Goal: Task Accomplishment & Management: Manage account settings

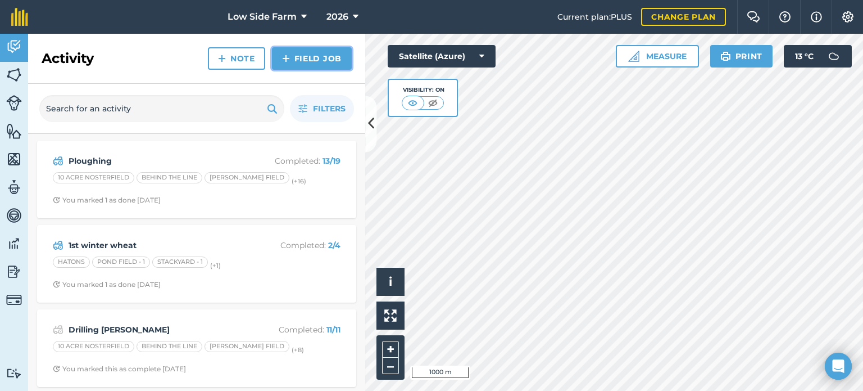
click at [303, 58] on link "Field Job" at bounding box center [312, 58] width 80 height 22
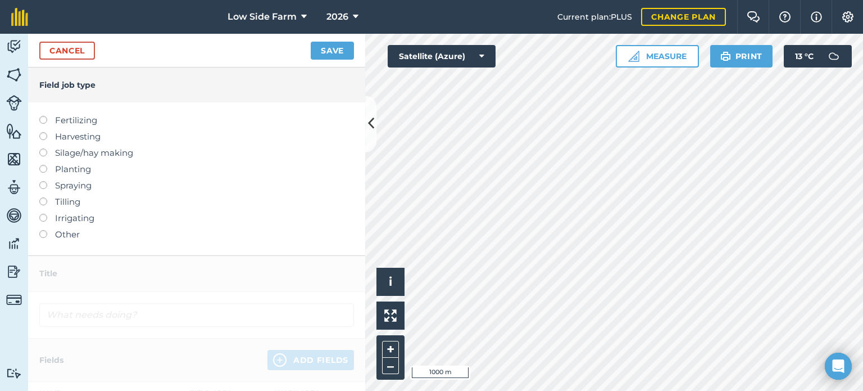
click at [42, 165] on label at bounding box center [47, 165] width 16 height 0
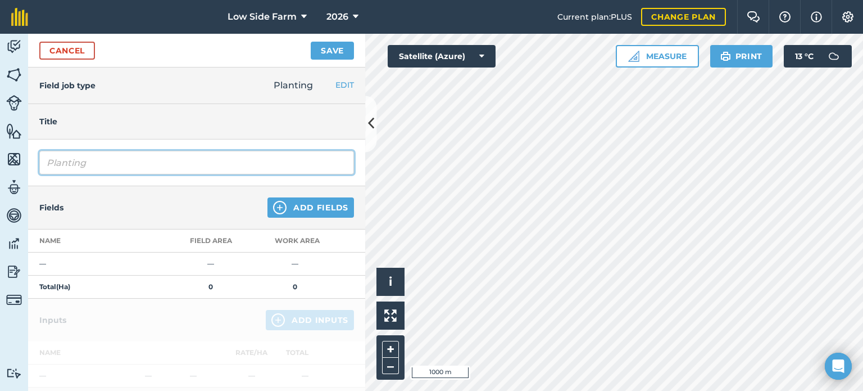
click at [98, 162] on input "Planting" at bounding box center [196, 163] width 315 height 24
type input "P"
type input "2ND Winter Wheats"
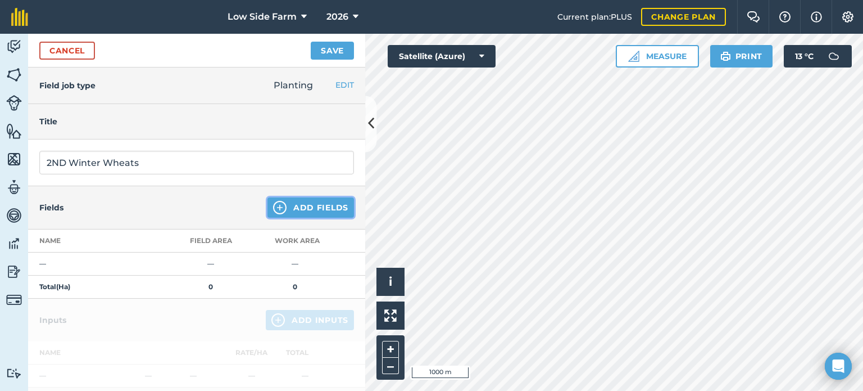
click at [291, 211] on button "Add Fields" at bounding box center [310, 207] width 87 height 20
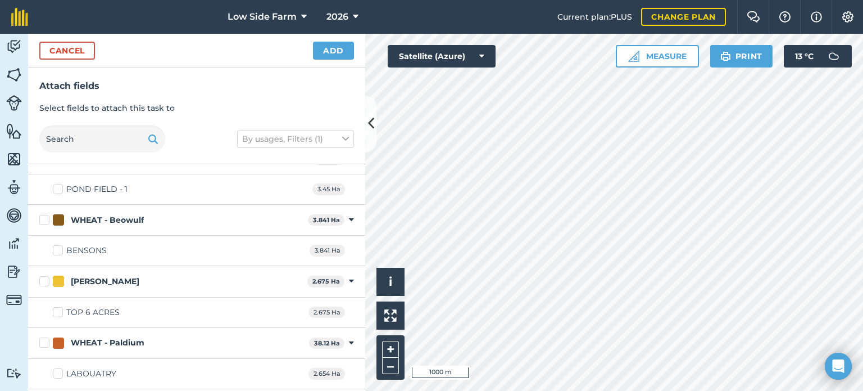
scroll to position [2922, 0]
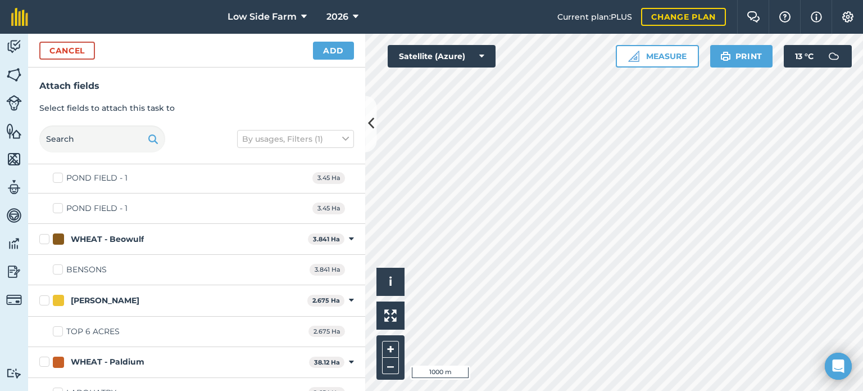
click at [61, 264] on label "BENSONS" at bounding box center [80, 270] width 54 height 12
click at [60, 264] on input "BENSONS" at bounding box center [56, 267] width 7 height 7
checkbox input "true"
click at [56, 325] on label "TOP 6 ACRES" at bounding box center [86, 331] width 67 height 12
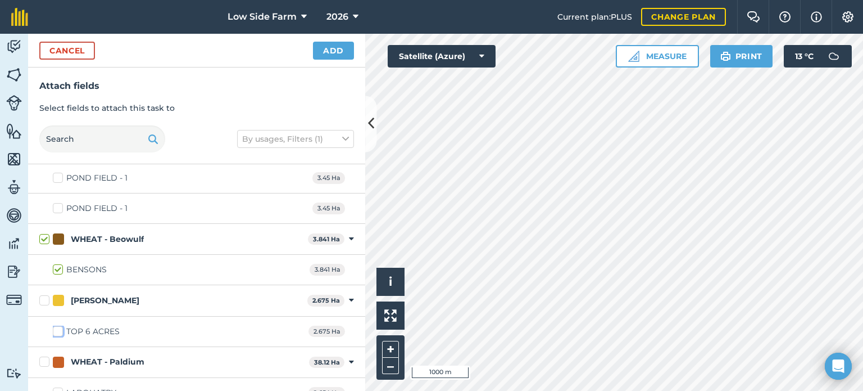
click at [56, 325] on input "TOP 6 ACRES" at bounding box center [56, 328] width 7 height 7
checkbox input "true"
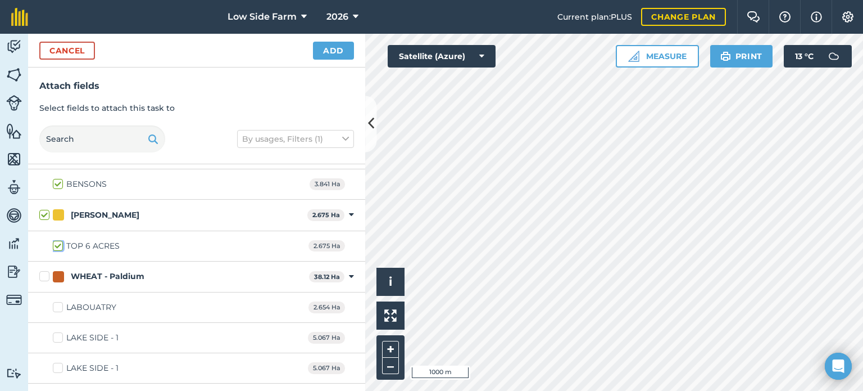
scroll to position [3034, 0]
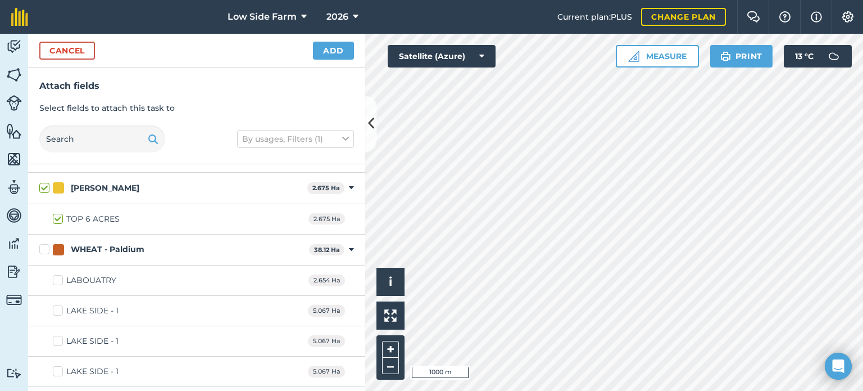
click at [58, 274] on label "LABOUATRY" at bounding box center [84, 280] width 63 height 12
click at [58, 274] on input "LABOUATRY" at bounding box center [56, 277] width 7 height 7
checkbox input "true"
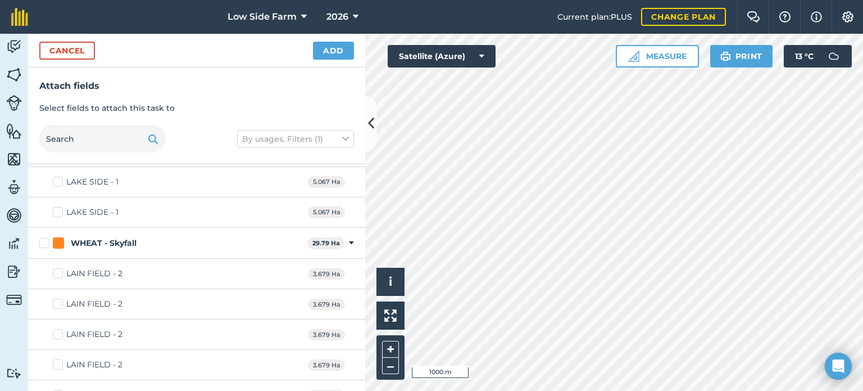
scroll to position [3315, 0]
click at [60, 267] on label "LAIN FIELD - 2" at bounding box center [88, 273] width 70 height 12
click at [60, 267] on input "LAIN FIELD - 2" at bounding box center [56, 270] width 7 height 7
checkbox input "true"
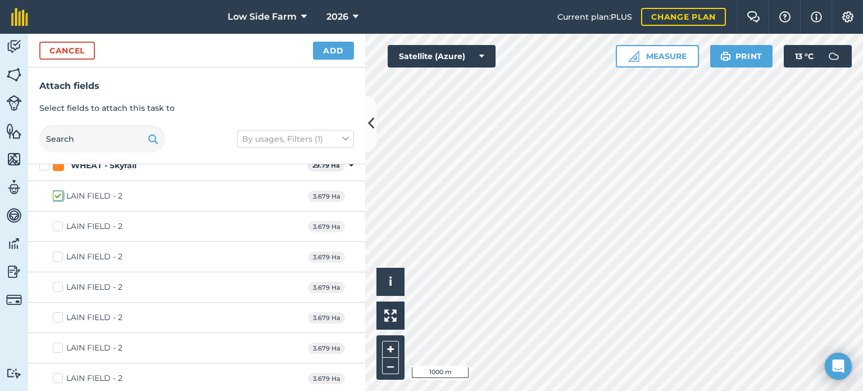
scroll to position [3412, 0]
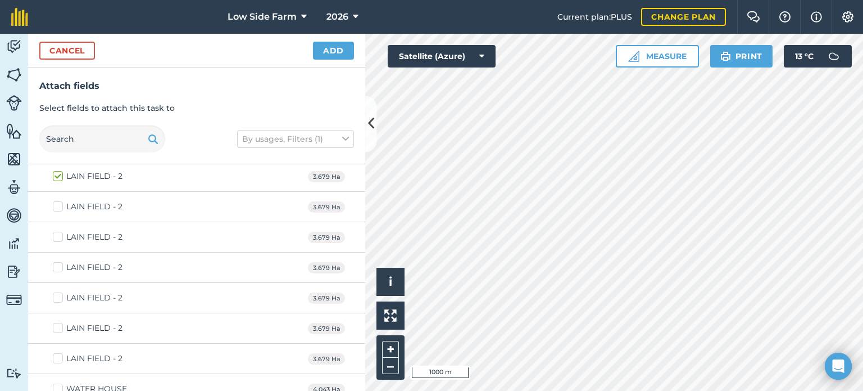
click at [57, 383] on label "WATER HOUSE" at bounding box center [90, 389] width 74 height 12
click at [57, 383] on input "WATER HOUSE" at bounding box center [56, 386] width 7 height 7
checkbox input "true"
click at [346, 44] on button "Add" at bounding box center [333, 51] width 41 height 18
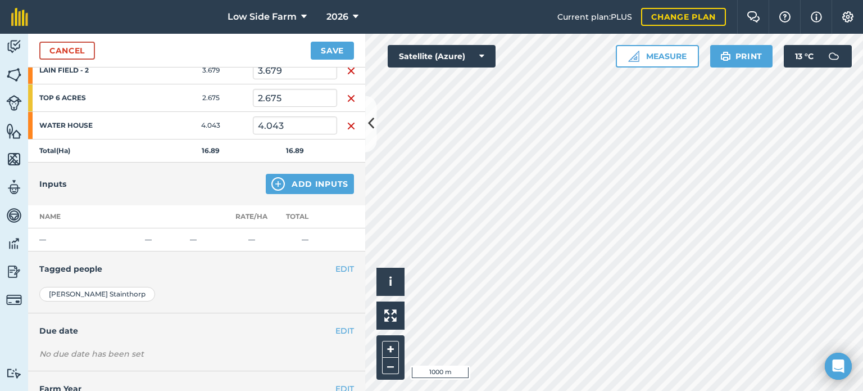
scroll to position [231, 0]
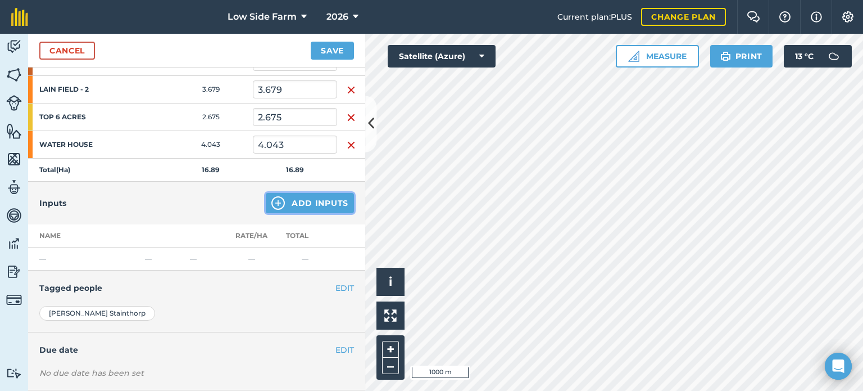
click at [333, 199] on button "Add Inputs" at bounding box center [310, 203] width 88 height 20
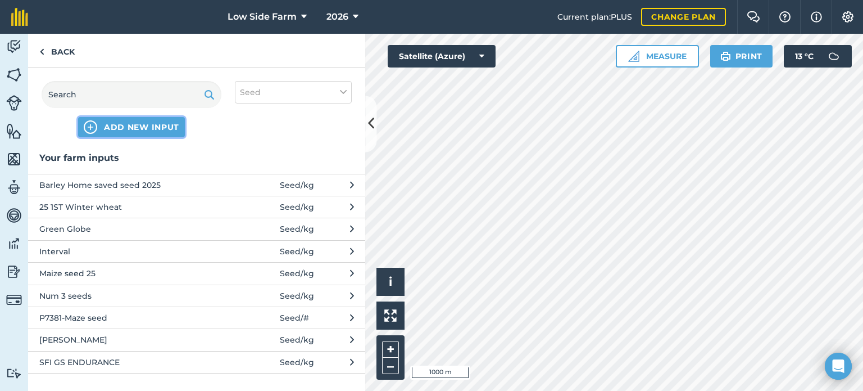
click at [122, 120] on button "ADD NEW INPUT" at bounding box center [131, 127] width 107 height 20
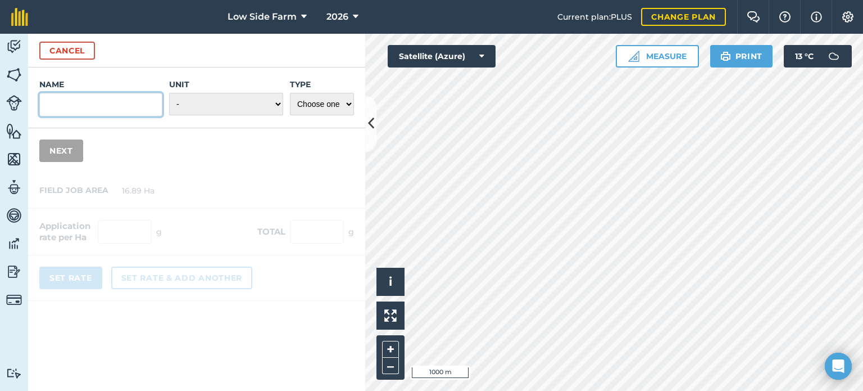
click at [88, 106] on input "Name" at bounding box center [100, 105] width 123 height 24
type input "2nd Wheat home saved seed 2025"
click at [258, 98] on select "- Grams/g Kilograms/kg Metric tonnes/t Millilitres/ml Litres/L Ounces/oz Pounds…" at bounding box center [226, 104] width 114 height 22
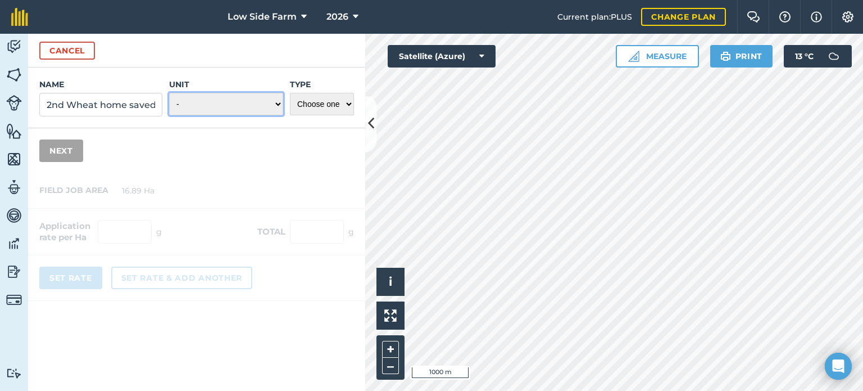
select select "KILOGRAMS"
click at [170, 93] on select "- Grams/g Kilograms/kg Metric tonnes/t Millilitres/ml Litres/L Ounces/oz Pounds…" at bounding box center [226, 104] width 114 height 22
click at [321, 105] on select "Choose one Fertilizer Seed Spray Fuel Other" at bounding box center [322, 104] width 64 height 22
select select "SEED"
click at [290, 93] on select "Choose one Fertilizer Seed Spray Fuel Other" at bounding box center [322, 104] width 64 height 22
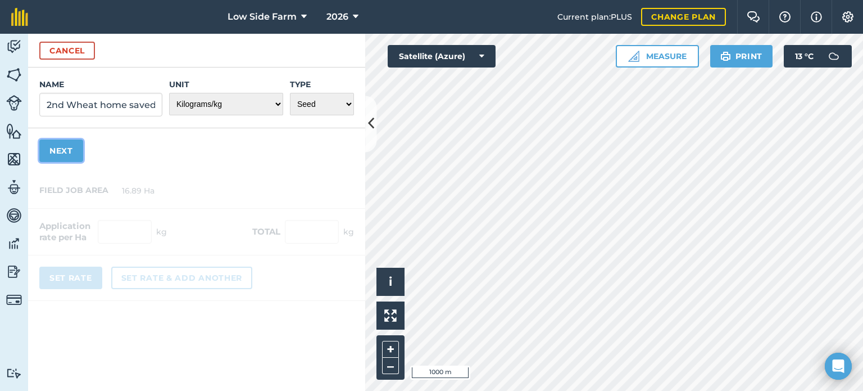
click at [69, 148] on button "Next" at bounding box center [61, 150] width 44 height 22
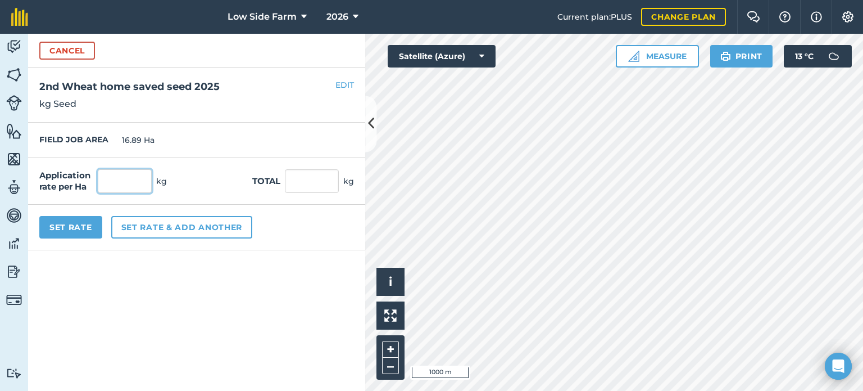
click at [119, 175] on input "text" at bounding box center [125, 181] width 54 height 24
type input "220"
type input "3,715.8"
click at [187, 177] on div "Application rate per Ha 220 kg Total 3,715.8 kg" at bounding box center [196, 181] width 337 height 47
click at [69, 222] on button "Set Rate" at bounding box center [70, 227] width 63 height 22
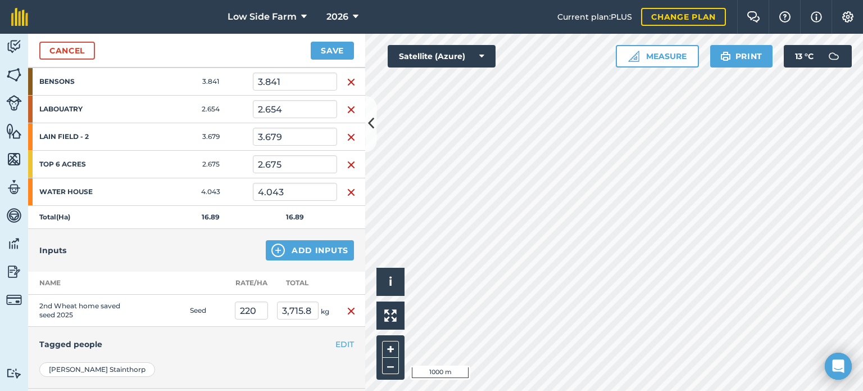
scroll to position [184, 0]
click at [333, 53] on button "Save" at bounding box center [332, 51] width 43 height 18
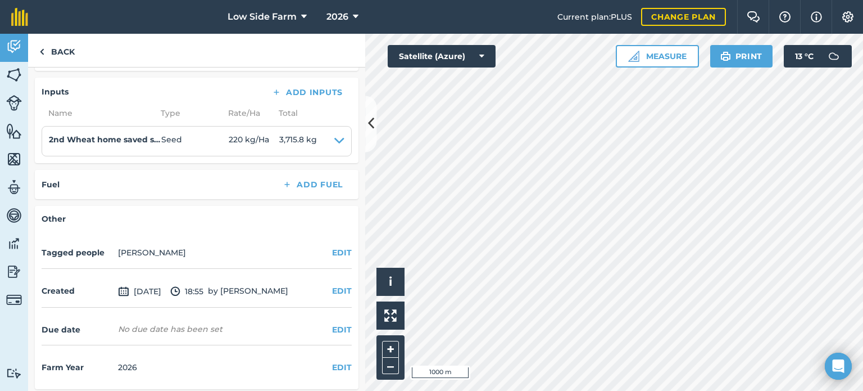
scroll to position [346, 0]
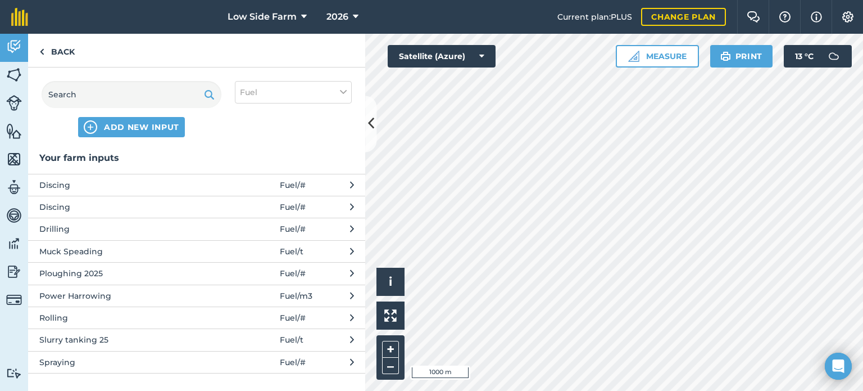
click at [78, 224] on span "Drilling" at bounding box center [131, 229] width 184 height 12
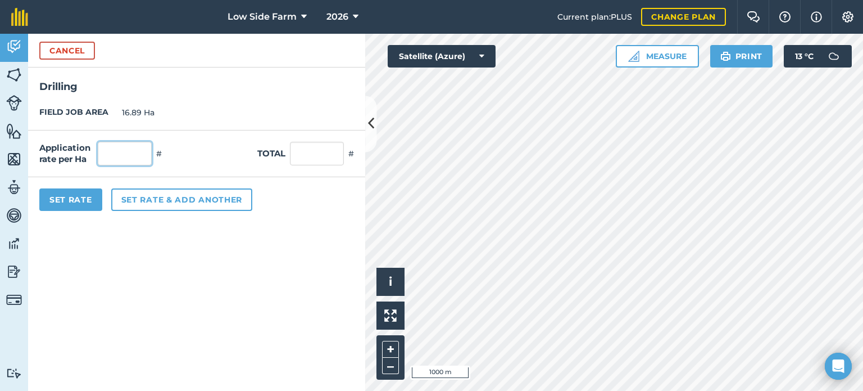
click at [132, 144] on input "text" at bounding box center [125, 154] width 54 height 24
type input "1"
type input "16.89"
click at [217, 146] on div "Application rate per Ha 1 # Total 16.89 #" at bounding box center [196, 153] width 337 height 47
click at [67, 202] on button "Set Rate" at bounding box center [70, 199] width 63 height 22
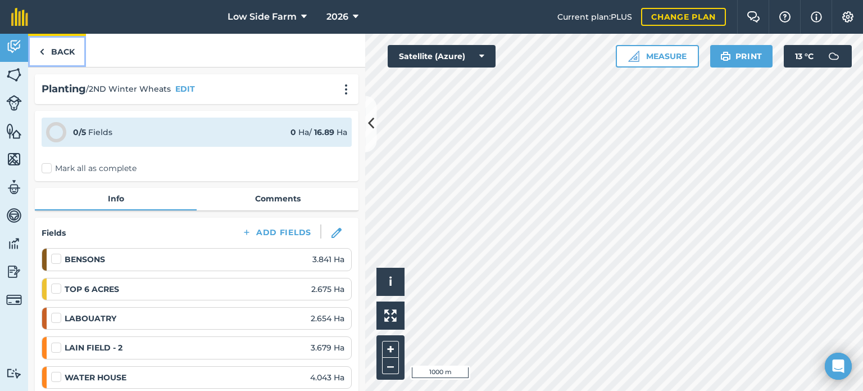
click at [63, 53] on link "Back" at bounding box center [57, 50] width 58 height 33
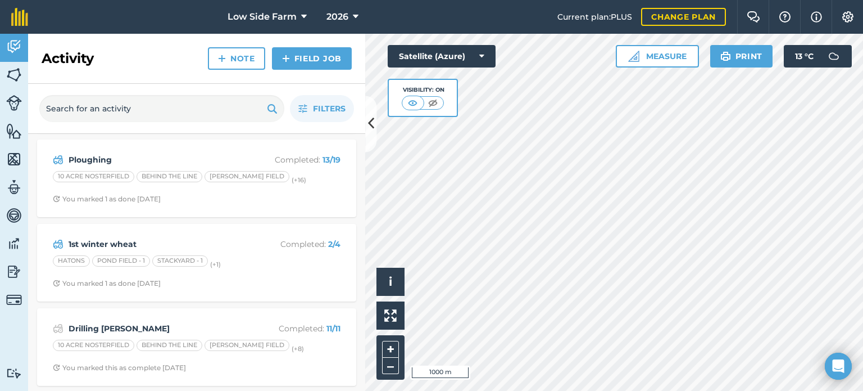
scroll to position [112, 0]
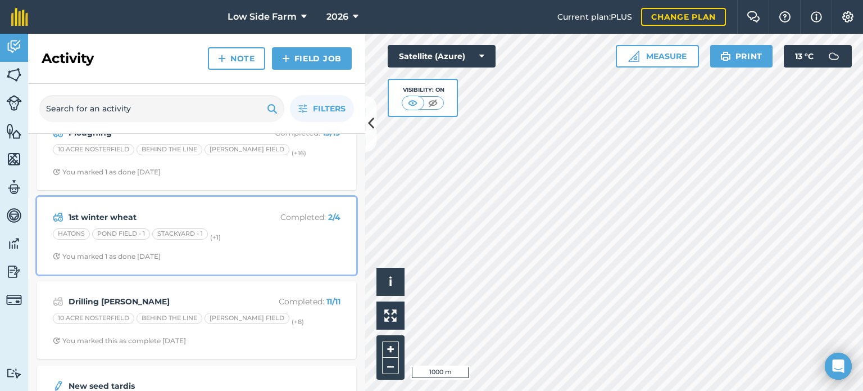
click at [270, 226] on div "1st winter wheat Completed : 2 / 4 HATONS POND FIELD - 1 STACKYARD - 1 (+ 1 ) Y…" at bounding box center [197, 235] width 306 height 64
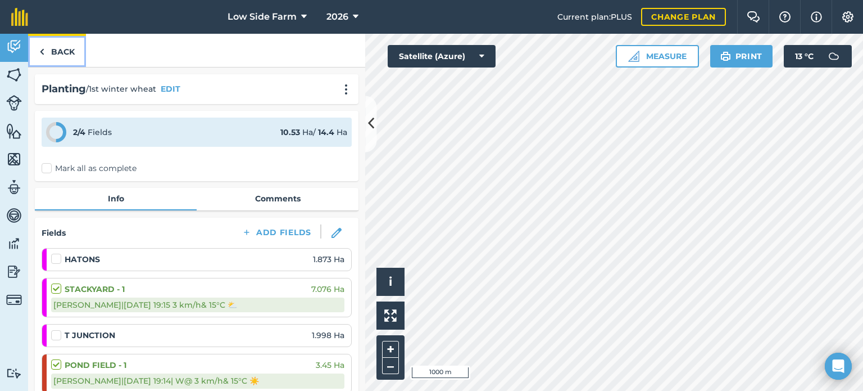
click at [53, 51] on link "Back" at bounding box center [57, 50] width 58 height 33
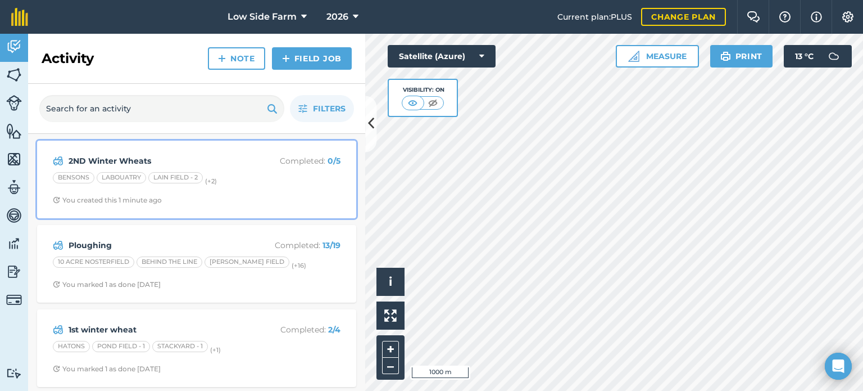
click at [135, 172] on div "LABOUATRY" at bounding box center [121, 177] width 49 height 11
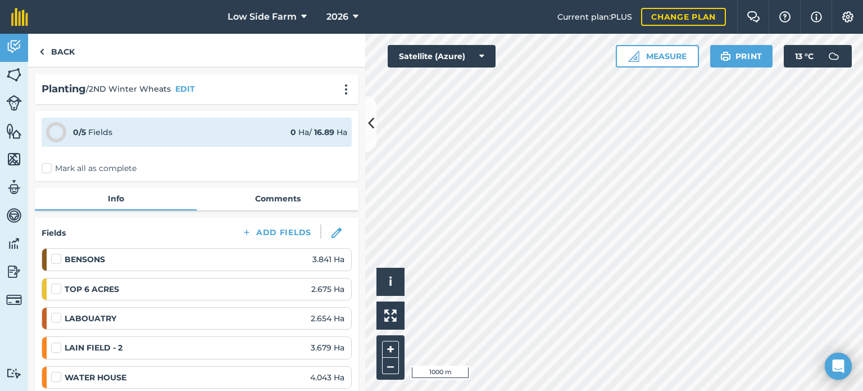
click at [58, 253] on label at bounding box center [57, 253] width 13 height 0
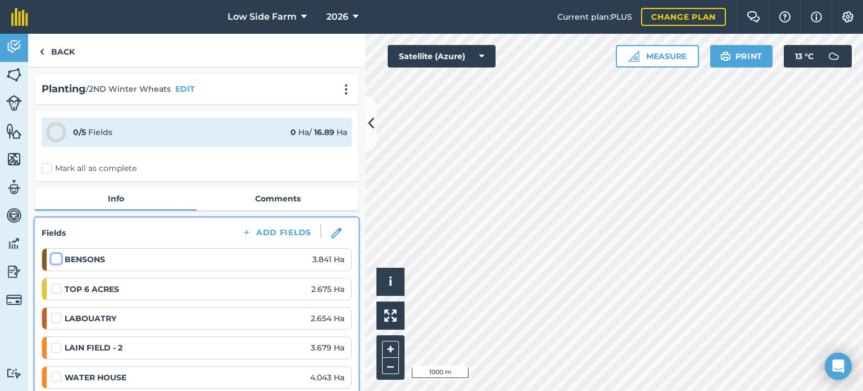
click at [58, 256] on input "checkbox" at bounding box center [54, 256] width 7 height 7
checkbox input "false"
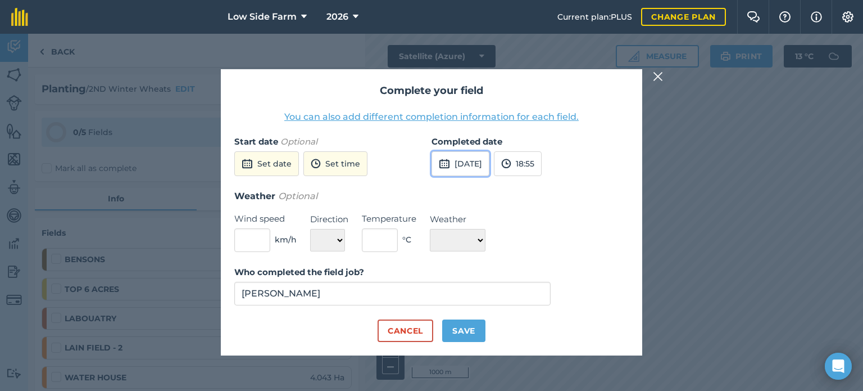
click at [480, 166] on button "[DATE]" at bounding box center [461, 163] width 58 height 25
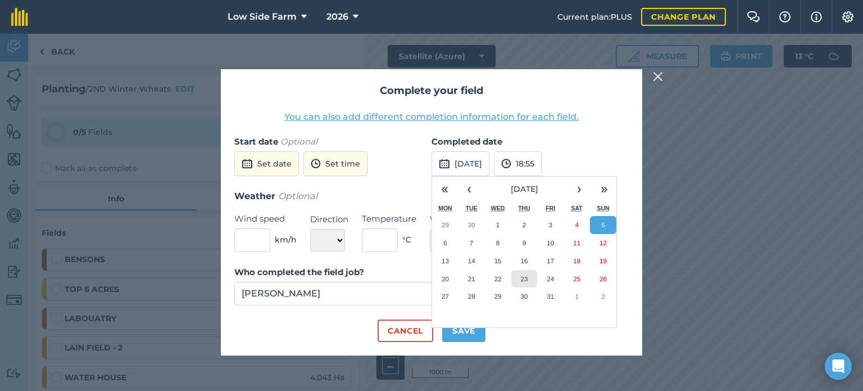
click at [531, 277] on button "23" at bounding box center [524, 279] width 26 height 18
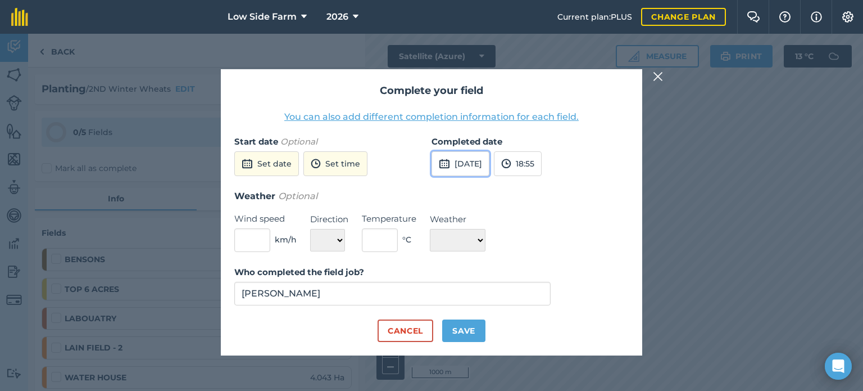
click at [471, 157] on button "[DATE]" at bounding box center [461, 163] width 58 height 25
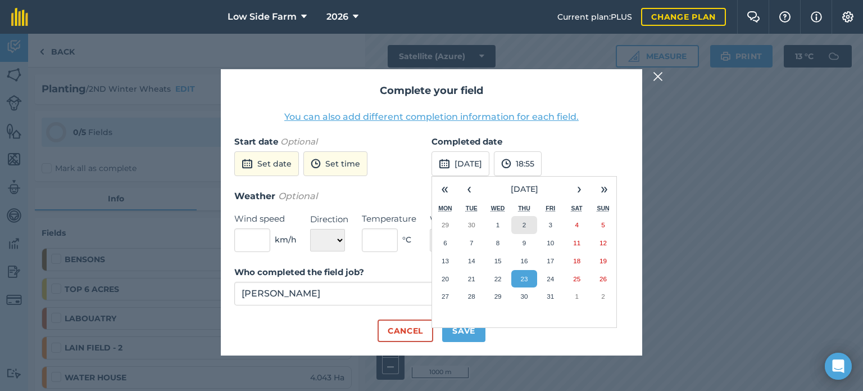
click at [525, 226] on abbr "2" at bounding box center [524, 224] width 3 height 7
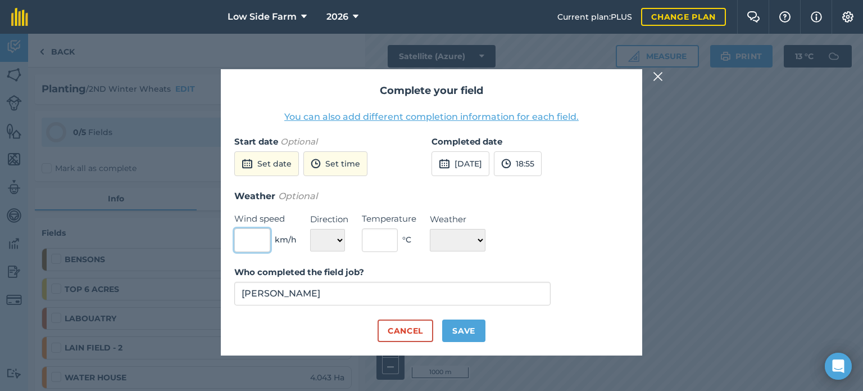
click at [255, 242] on input "text" at bounding box center [252, 240] width 36 height 24
type input "4"
click at [340, 240] on select "N NE E SE S SW W NW" at bounding box center [327, 240] width 35 height 22
select select "W"
click at [310, 229] on select "N NE E SE S SW W NW" at bounding box center [327, 240] width 35 height 22
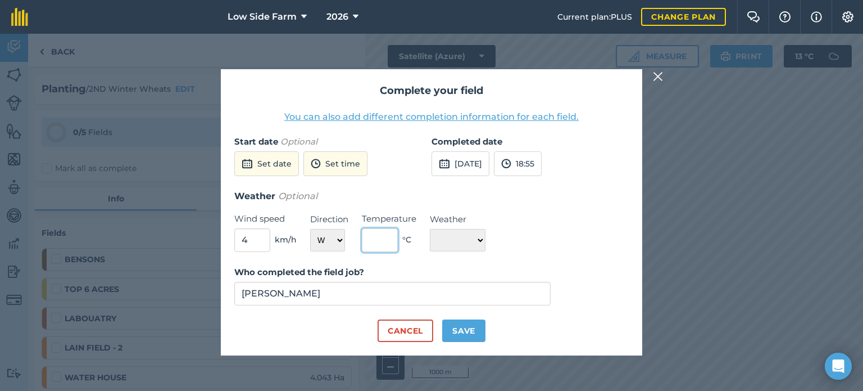
click at [386, 238] on input "text" at bounding box center [380, 240] width 36 height 24
type input "15"
click at [450, 242] on select "☀️ Sunny 🌧 Rainy ⛅️ Cloudy 🌨 Snow ❄️ Icy" at bounding box center [458, 240] width 56 height 22
select select "Cloudy"
click at [430, 229] on select "☀️ Sunny 🌧 Rainy ⛅️ Cloudy 🌨 Snow ❄️ Icy" at bounding box center [458, 240] width 56 height 22
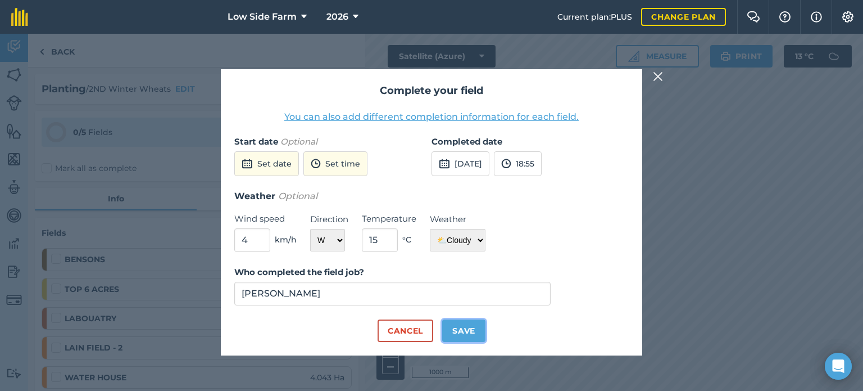
click at [455, 327] on button "Save" at bounding box center [463, 330] width 43 height 22
checkbox input "true"
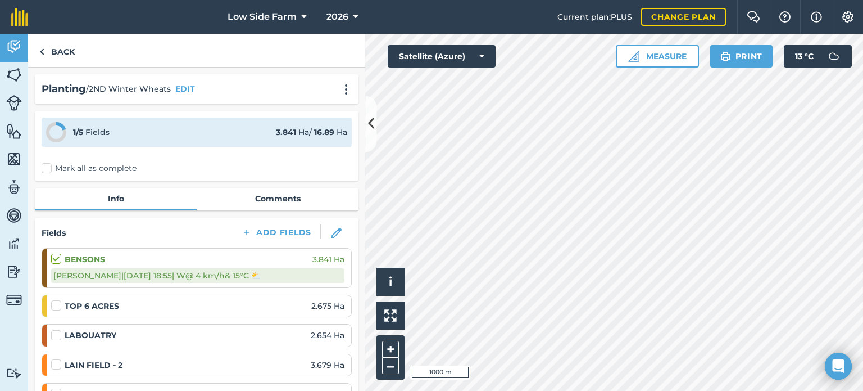
click at [61, 299] on label at bounding box center [57, 299] width 13 height 0
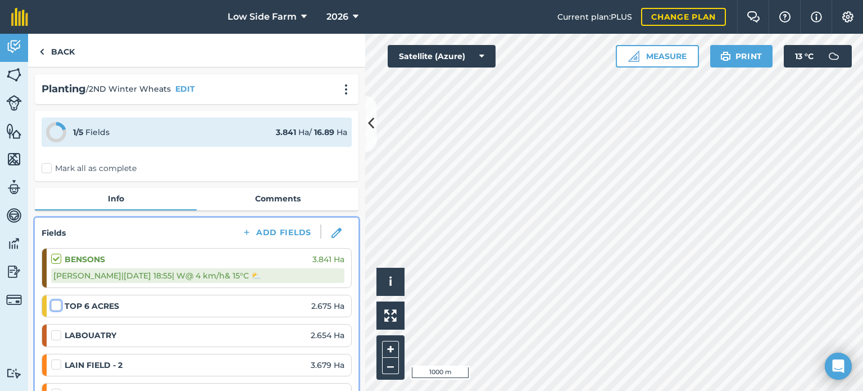
click at [58, 306] on input "checkbox" at bounding box center [54, 302] width 7 height 7
checkbox input "false"
select select "W"
select select "Cloudy"
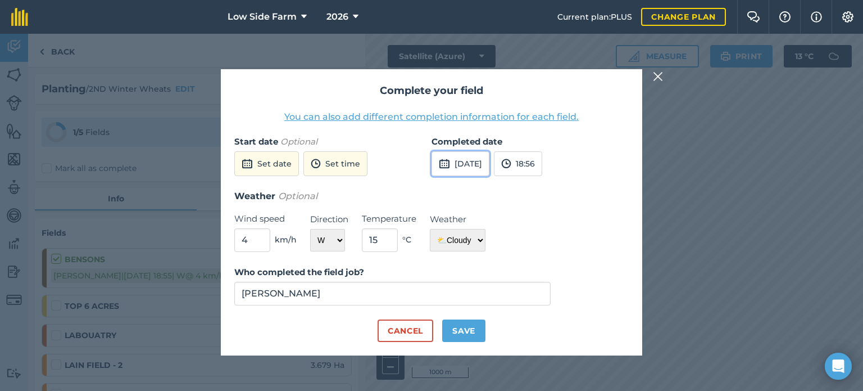
click at [476, 161] on button "[DATE]" at bounding box center [461, 163] width 58 height 25
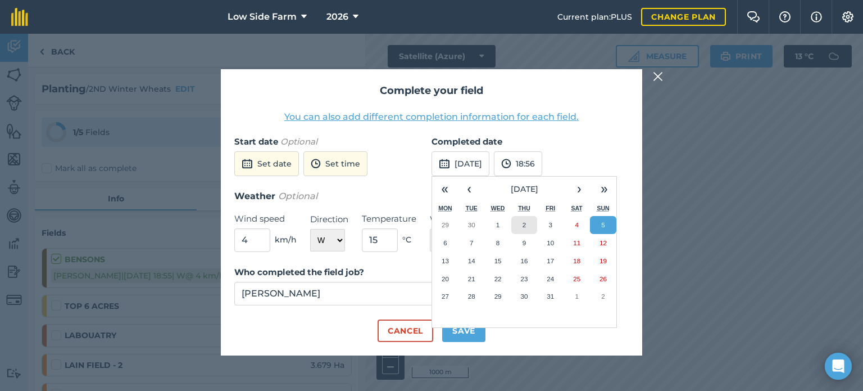
click at [525, 228] on abbr "2" at bounding box center [524, 224] width 3 height 7
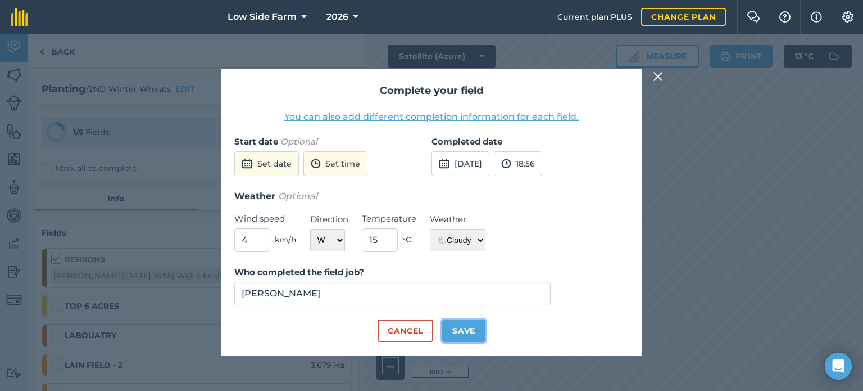
click at [475, 332] on button "Save" at bounding box center [463, 330] width 43 height 22
checkbox input "true"
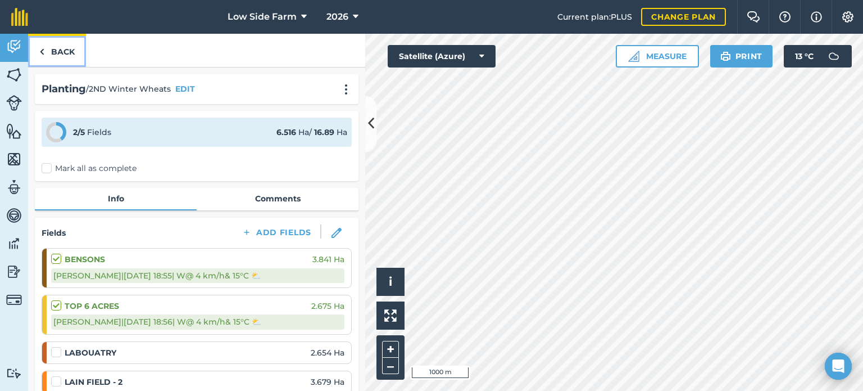
click at [60, 50] on link "Back" at bounding box center [57, 50] width 58 height 33
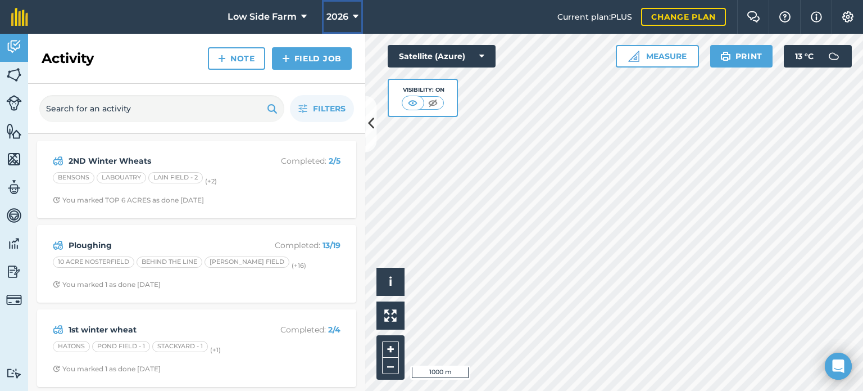
click at [338, 24] on button "2026" at bounding box center [342, 17] width 41 height 34
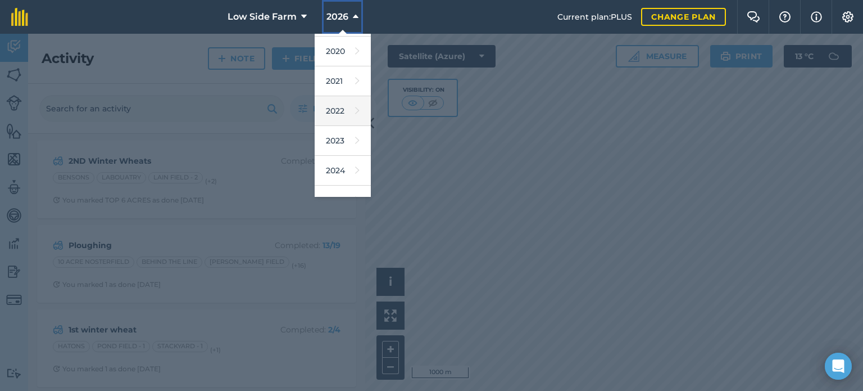
scroll to position [133, 0]
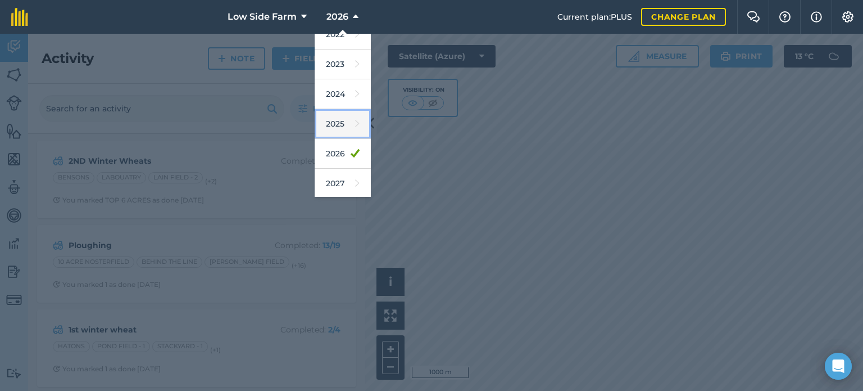
click at [341, 119] on link "2025" at bounding box center [343, 124] width 56 height 30
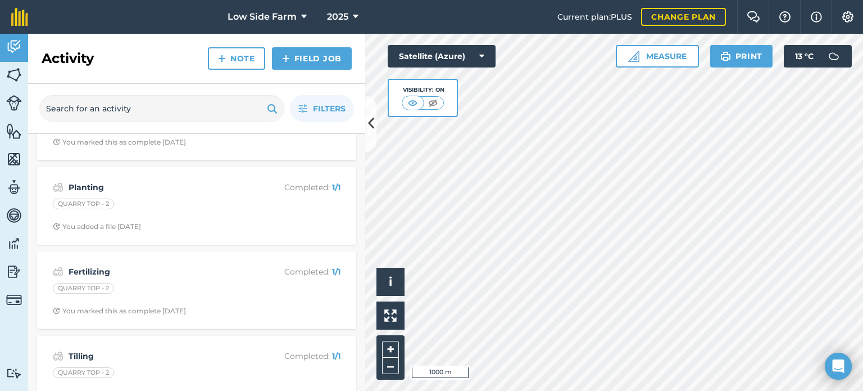
scroll to position [562, 0]
click at [345, 19] on span "2025" at bounding box center [337, 16] width 21 height 13
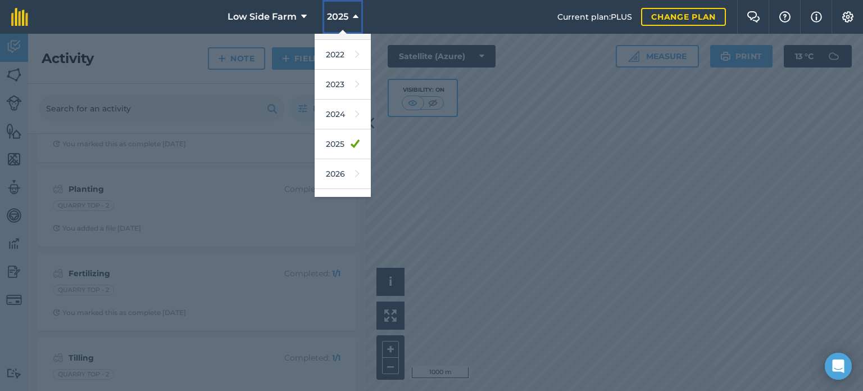
scroll to position [133, 0]
click at [355, 157] on icon at bounding box center [357, 154] width 4 height 16
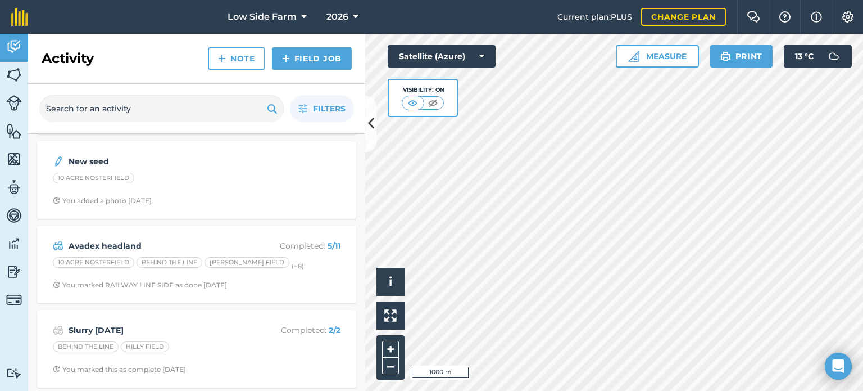
scroll to position [646, 0]
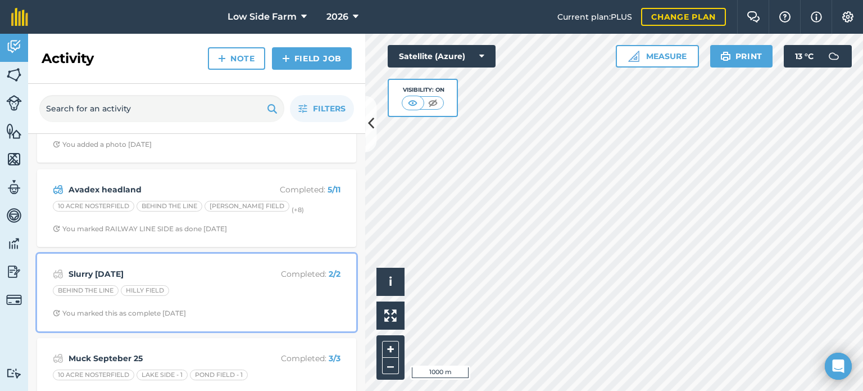
click at [211, 281] on div "Slurry [DATE] Completed : 2 / 2 BEHIND THE LINE [GEOGRAPHIC_DATA] You marked th…" at bounding box center [197, 292] width 306 height 64
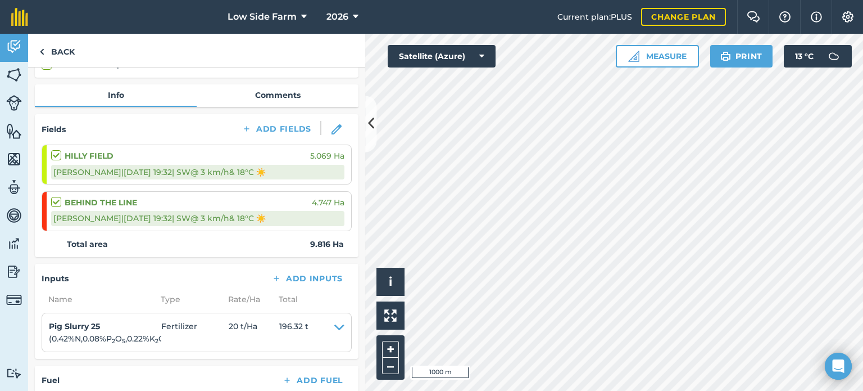
scroll to position [112, 0]
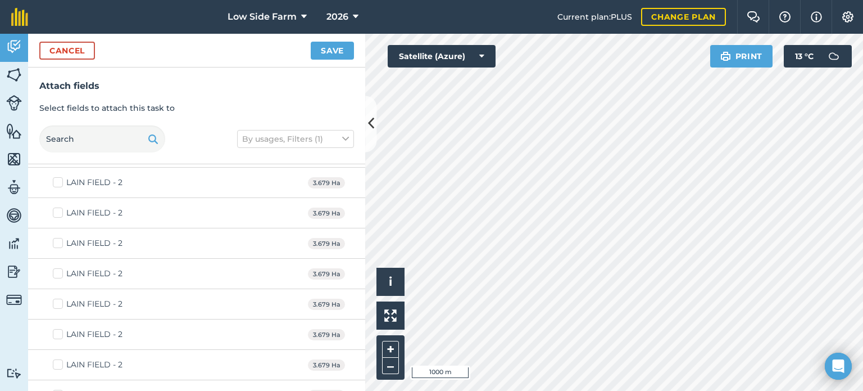
scroll to position [3412, 0]
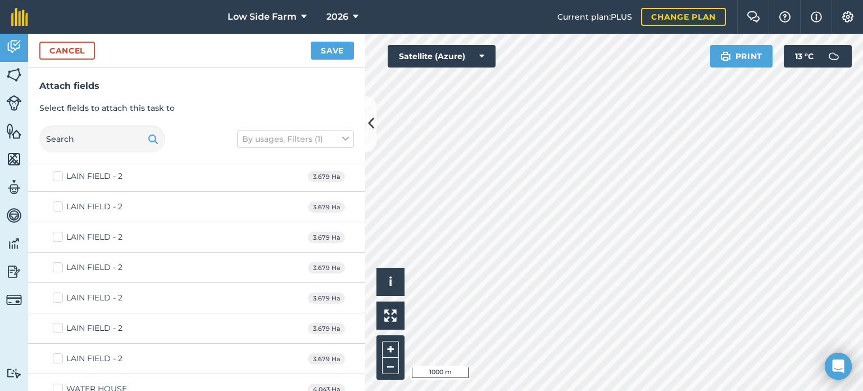
click at [57, 383] on label "WATER HOUSE" at bounding box center [90, 389] width 74 height 12
click at [57, 383] on input "WATER HOUSE" at bounding box center [56, 386] width 7 height 7
checkbox input "true"
click at [332, 49] on button "Save" at bounding box center [332, 51] width 43 height 18
checkbox input "false"
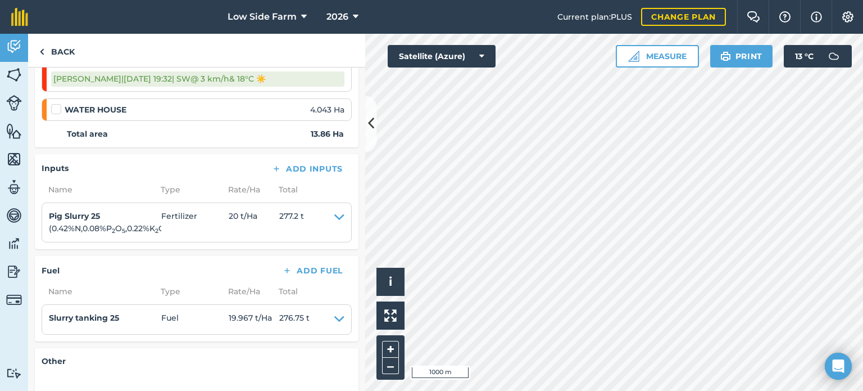
scroll to position [225, 0]
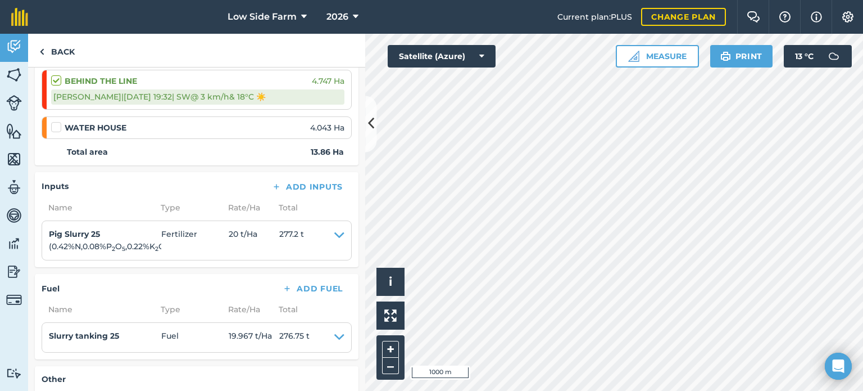
click at [55, 121] on label at bounding box center [57, 121] width 13 height 0
click at [55, 123] on input "checkbox" at bounding box center [54, 124] width 7 height 7
checkbox input "false"
select select "SW"
select select "Sunny"
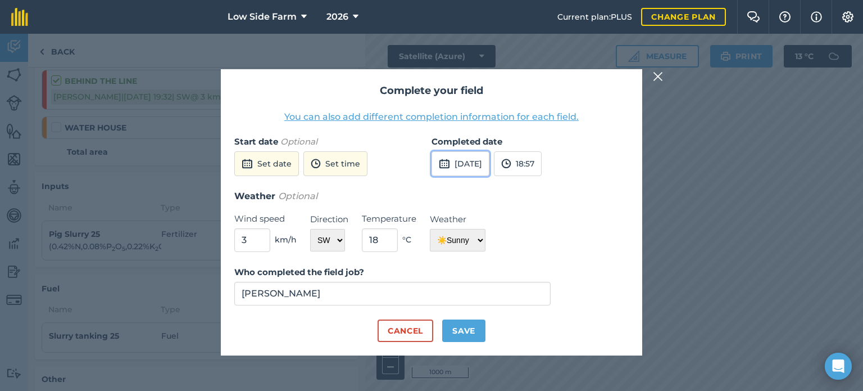
click at [487, 161] on button "[DATE]" at bounding box center [461, 163] width 58 height 25
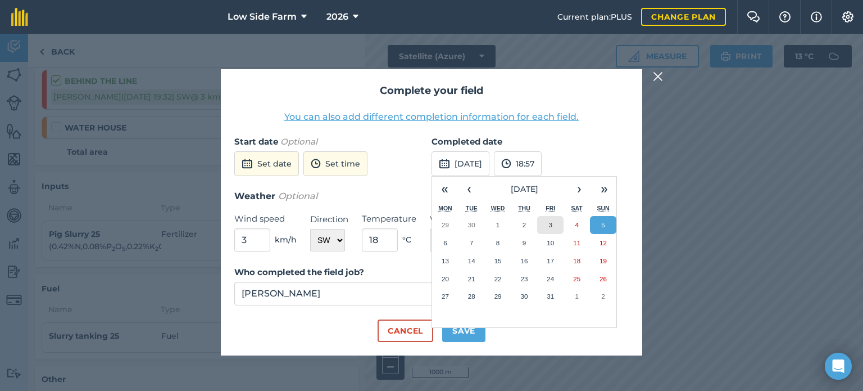
click at [555, 227] on button "3" at bounding box center [550, 225] width 26 height 18
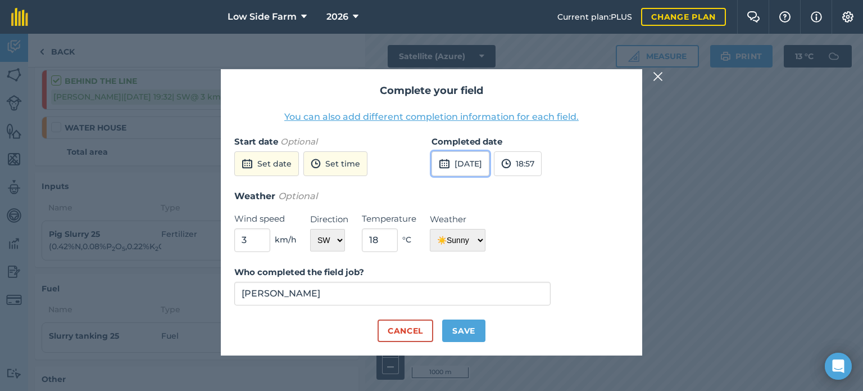
click at [478, 166] on button "[DATE]" at bounding box center [461, 163] width 58 height 25
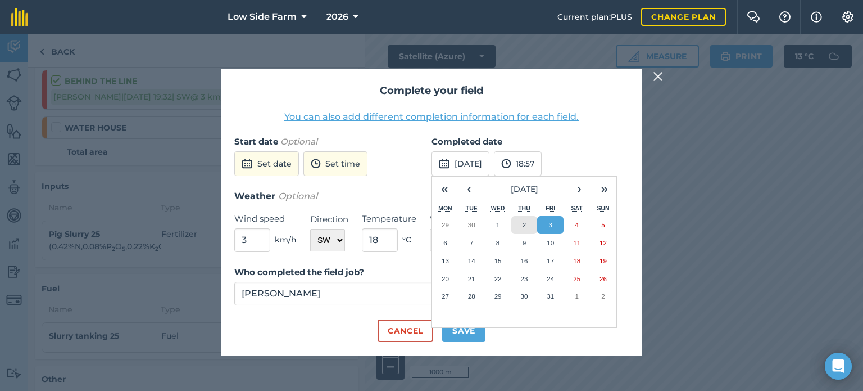
click at [521, 224] on button "2" at bounding box center [524, 225] width 26 height 18
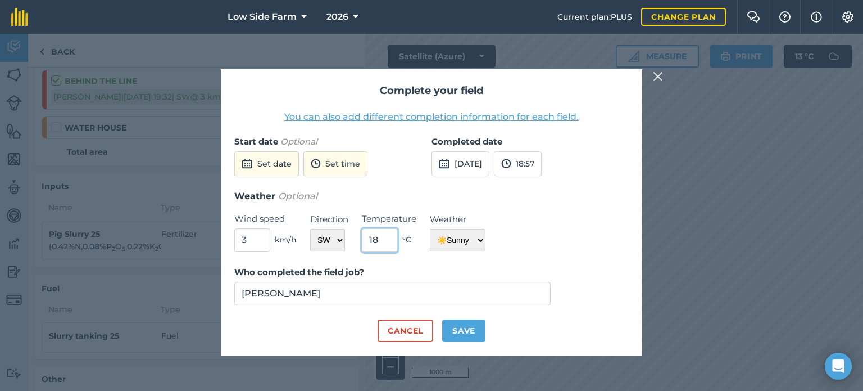
click at [381, 235] on input "18" at bounding box center [380, 240] width 36 height 24
type input "1"
type input "15"
click at [456, 244] on select "☀️ Sunny 🌧 Rainy ⛅️ Cloudy 🌨 Snow ❄️ Icy" at bounding box center [458, 240] width 56 height 22
select select "Cloudy"
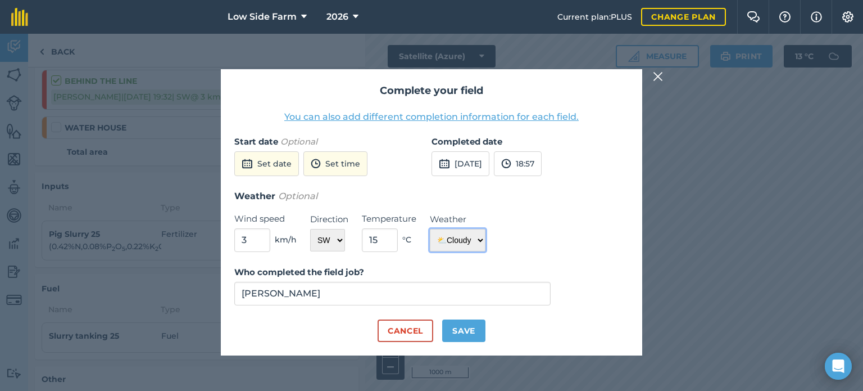
click at [430, 229] on select "☀️ Sunny 🌧 Rainy ⛅️ Cloudy 🌨 Snow ❄️ Icy" at bounding box center [458, 240] width 56 height 22
click at [330, 234] on select "N NE E SE S SW W NW" at bounding box center [327, 240] width 35 height 22
select select "W"
click at [310, 229] on select "N NE E SE S SW W NW" at bounding box center [327, 240] width 35 height 22
click at [456, 330] on button "Save" at bounding box center [463, 330] width 43 height 22
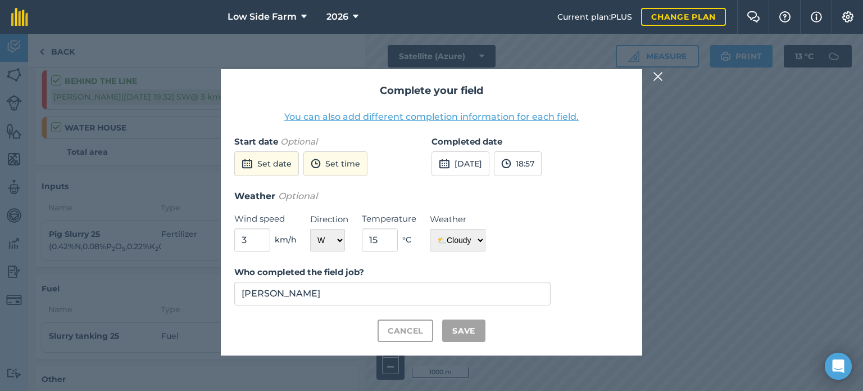
checkbox input "true"
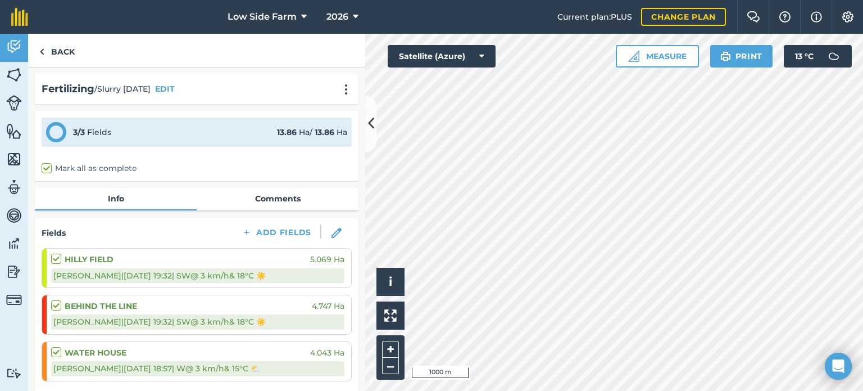
scroll to position [0, 0]
click at [49, 48] on link "Back" at bounding box center [57, 50] width 58 height 33
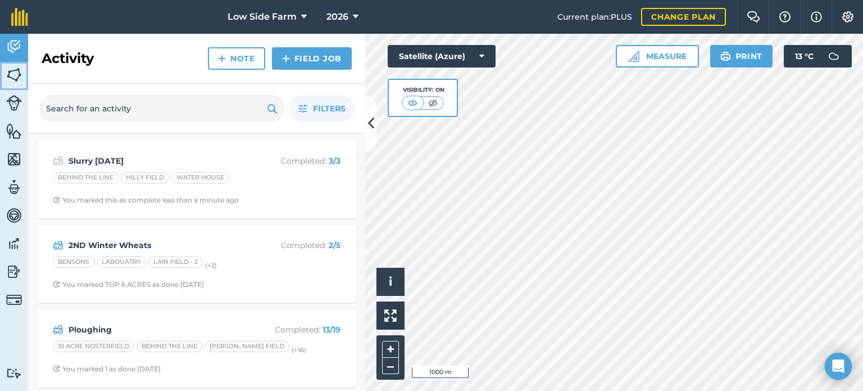
click at [20, 82] on img at bounding box center [14, 74] width 16 height 17
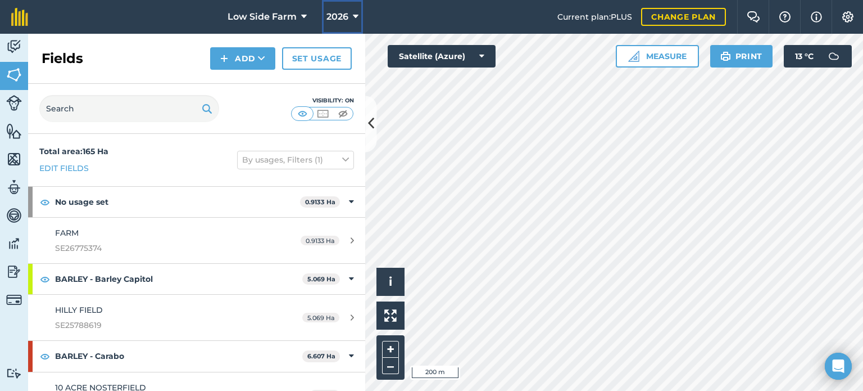
click at [349, 13] on button "2026" at bounding box center [342, 17] width 41 height 34
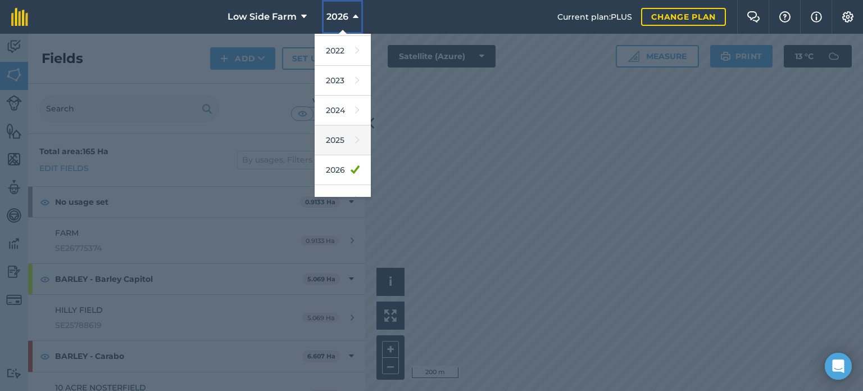
scroll to position [133, 0]
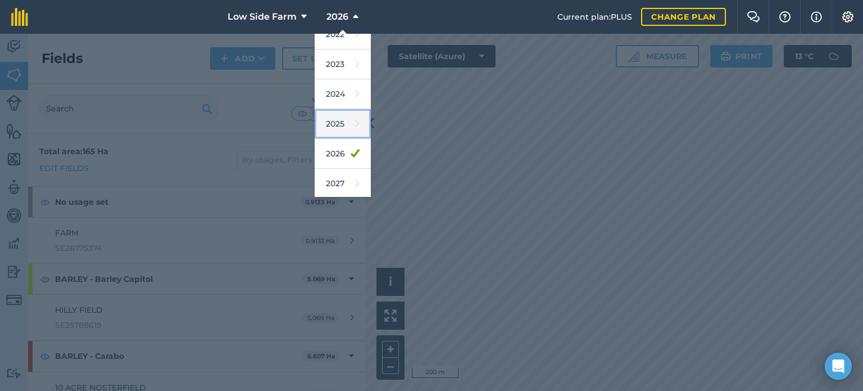
click at [337, 116] on link "2025" at bounding box center [343, 124] width 56 height 30
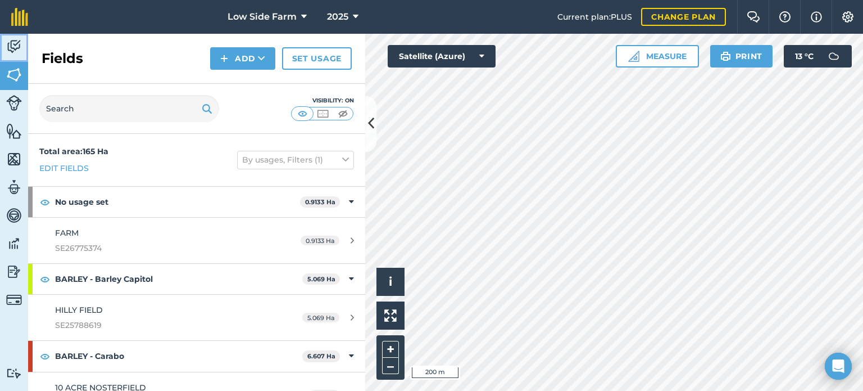
click at [18, 46] on img at bounding box center [14, 46] width 16 height 17
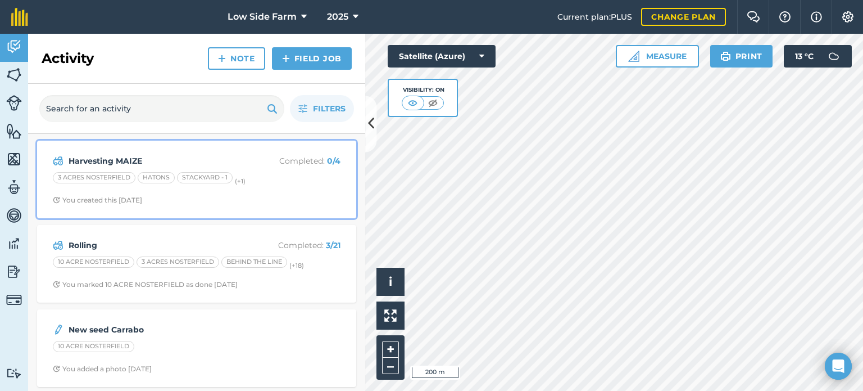
click at [156, 181] on div "HATONS" at bounding box center [156, 177] width 37 height 11
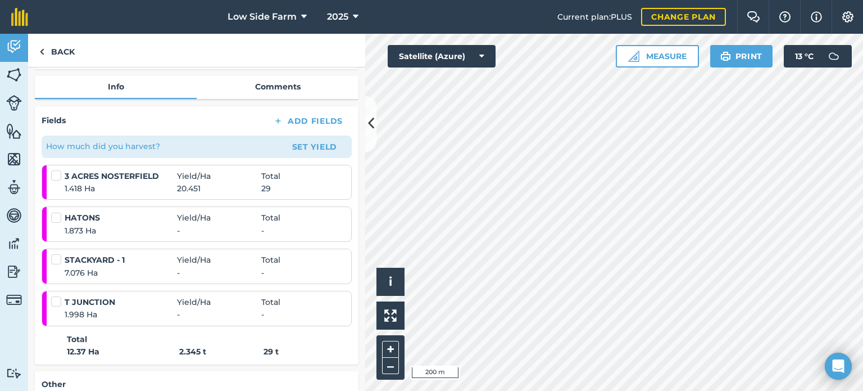
scroll to position [201, 0]
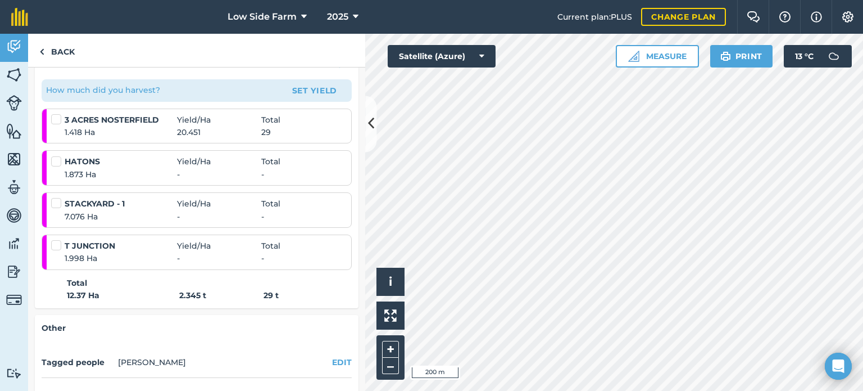
click at [187, 170] on span "-" at bounding box center [219, 174] width 84 height 12
click at [57, 113] on label at bounding box center [57, 113] width 13 height 0
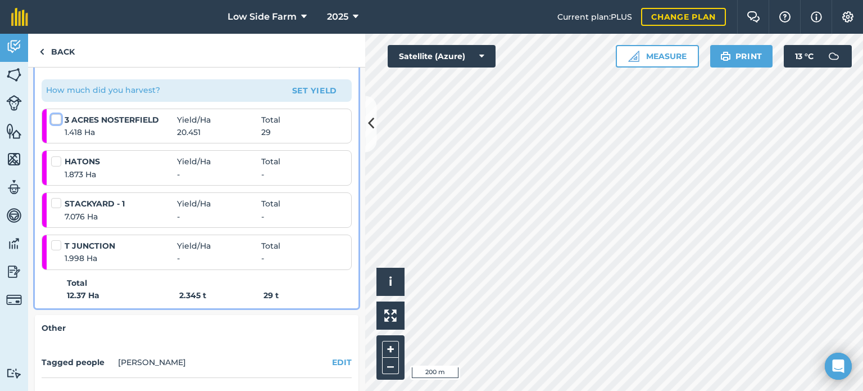
click at [57, 119] on input "checkbox" at bounding box center [54, 116] width 7 height 7
checkbox input "false"
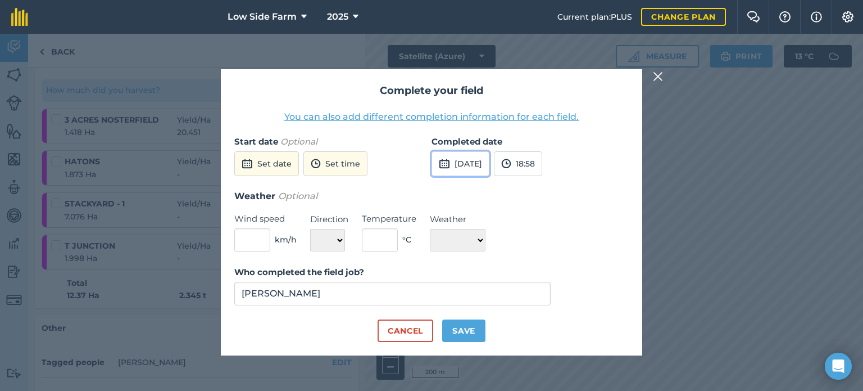
click at [484, 163] on button "[DATE]" at bounding box center [461, 163] width 58 height 25
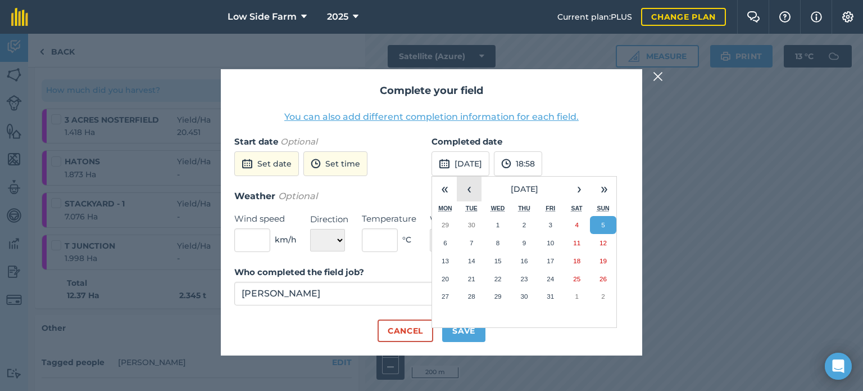
click at [463, 187] on button "‹" at bounding box center [469, 188] width 25 height 25
click at [526, 280] on abbr "25" at bounding box center [523, 278] width 7 height 7
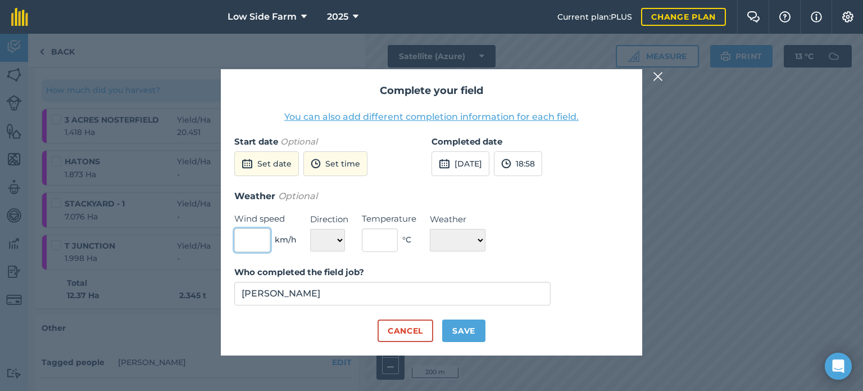
click at [252, 245] on input "text" at bounding box center [252, 240] width 36 height 24
type input "5"
drag, startPoint x: 311, startPoint y: 239, endPoint x: 317, endPoint y: 238, distance: 5.7
click at [314, 239] on select "N NE E SE S SW W NW" at bounding box center [327, 240] width 35 height 22
select select "W"
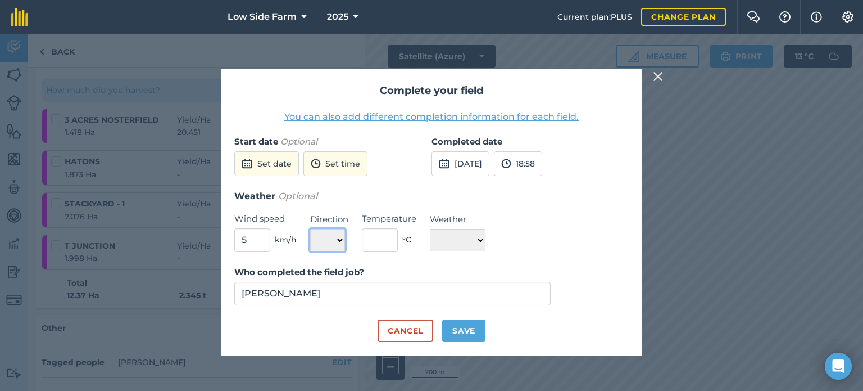
click at [310, 229] on select "N NE E SE S SW W NW" at bounding box center [327, 240] width 35 height 22
click at [382, 241] on input "text" at bounding box center [380, 240] width 36 height 24
type input "18"
click at [459, 246] on select "☀️ Sunny 🌧 Rainy ⛅️ Cloudy 🌨 Snow ❄️ Icy" at bounding box center [458, 240] width 56 height 22
select select "Sunny"
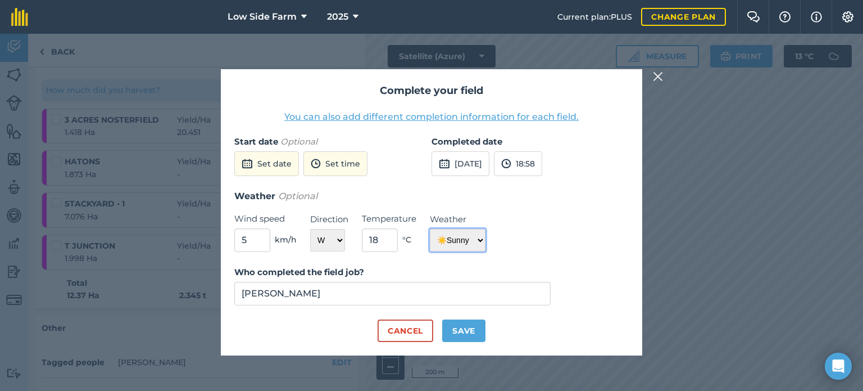
click at [430, 229] on select "☀️ Sunny 🌧 Rainy ⛅️ Cloudy 🌨 Snow ❄️ Icy" at bounding box center [458, 240] width 56 height 22
click at [470, 337] on button "Save" at bounding box center [463, 330] width 43 height 22
checkbox input "true"
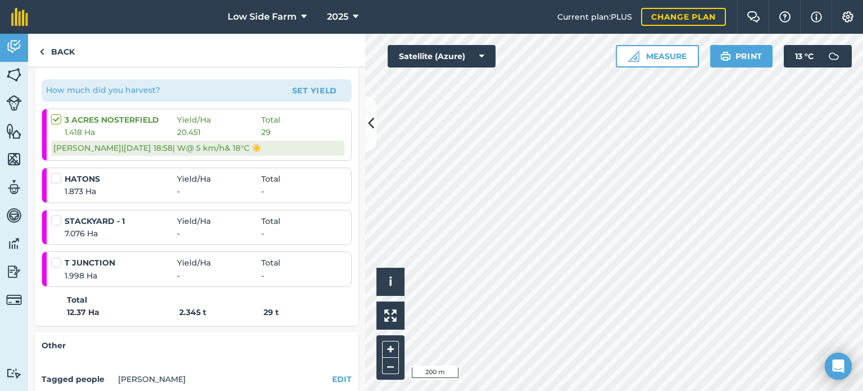
click at [58, 172] on label at bounding box center [57, 172] width 13 height 0
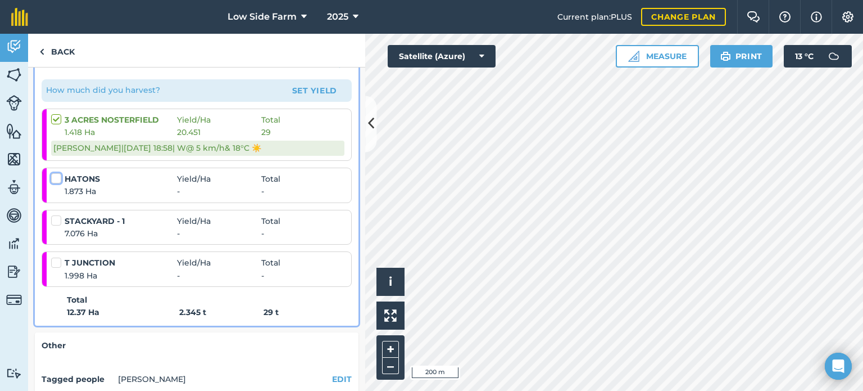
click at [58, 175] on input "checkbox" at bounding box center [54, 175] width 7 height 7
checkbox input "false"
select select "W"
select select "Sunny"
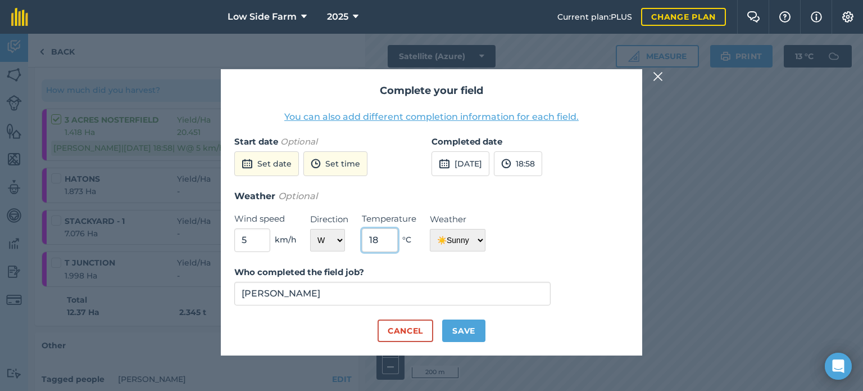
click at [382, 237] on input "18" at bounding box center [380, 240] width 36 height 24
type input "15"
click at [455, 157] on button "[DATE]" at bounding box center [461, 163] width 58 height 25
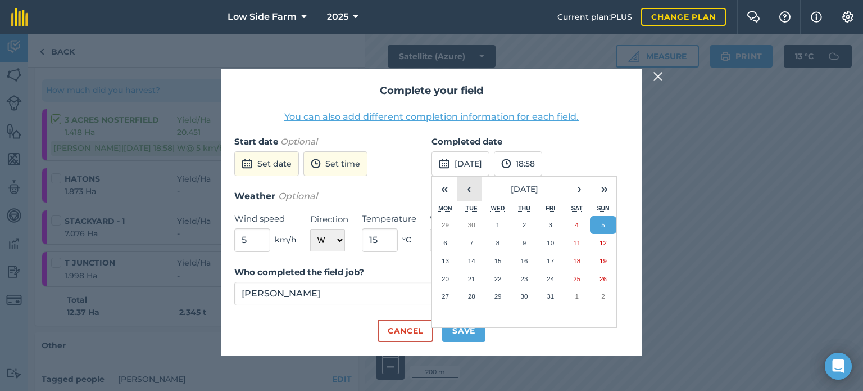
click at [479, 193] on button "‹" at bounding box center [469, 188] width 25 height 25
click at [520, 276] on button "25" at bounding box center [524, 279] width 26 height 18
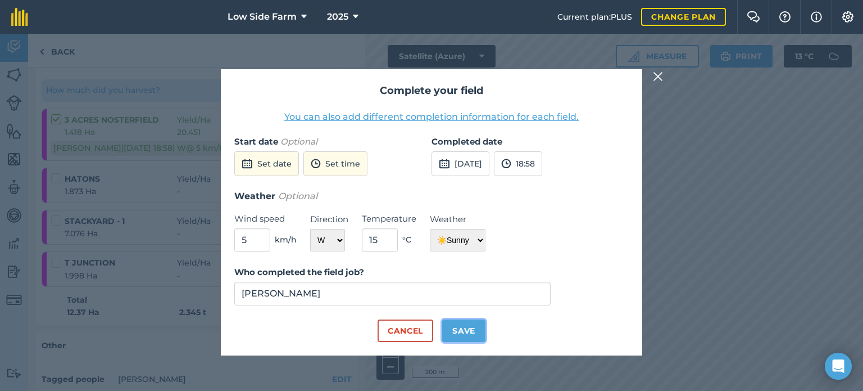
click at [471, 329] on button "Save" at bounding box center [463, 330] width 43 height 22
checkbox input "true"
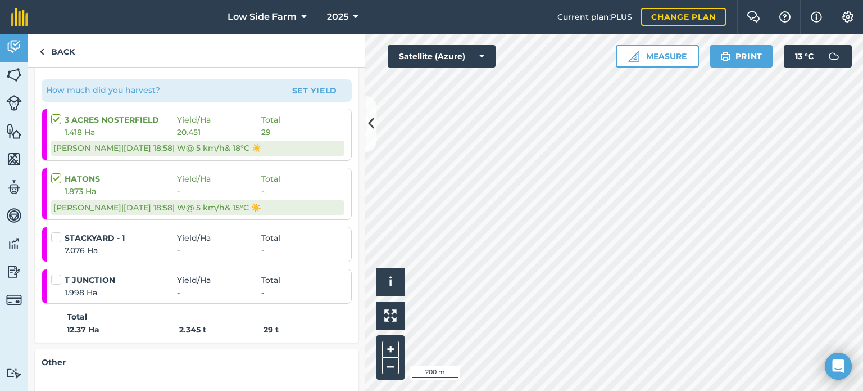
click at [57, 231] on label at bounding box center [57, 231] width 13 height 0
click at [57, 234] on input "checkbox" at bounding box center [54, 234] width 7 height 7
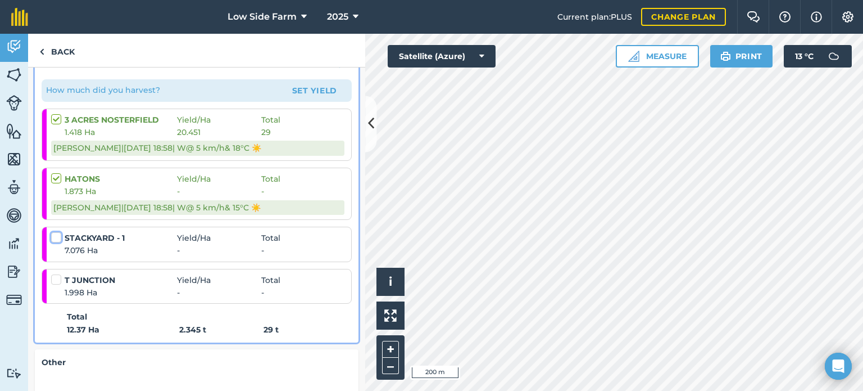
checkbox input "false"
select select "W"
select select "Sunny"
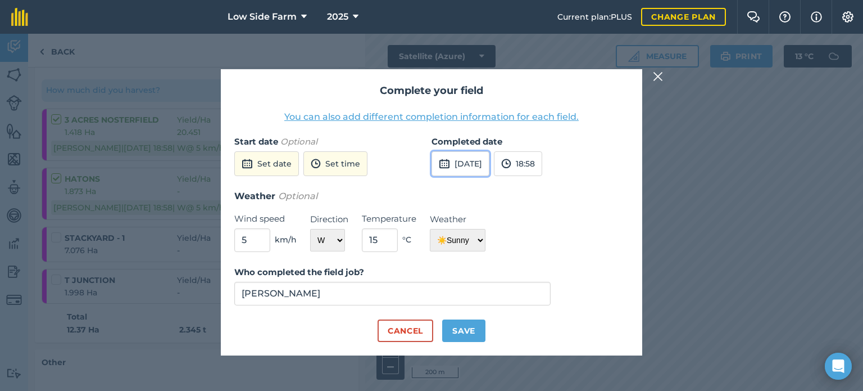
click at [474, 161] on button "[DATE]" at bounding box center [461, 163] width 58 height 25
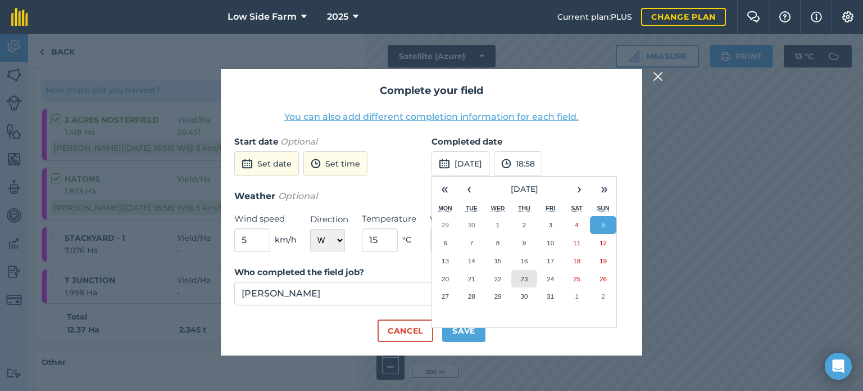
click at [526, 284] on button "23" at bounding box center [524, 279] width 26 height 18
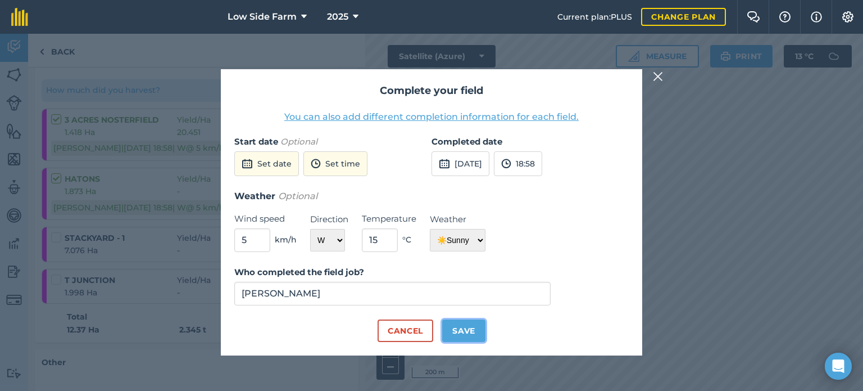
click at [456, 330] on button "Save" at bounding box center [463, 330] width 43 height 22
checkbox input "true"
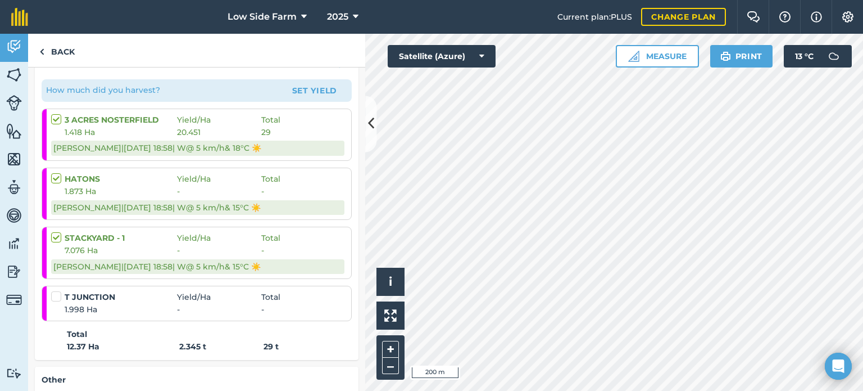
click at [56, 290] on label at bounding box center [57, 290] width 13 height 0
click at [56, 296] on input "checkbox" at bounding box center [54, 293] width 7 height 7
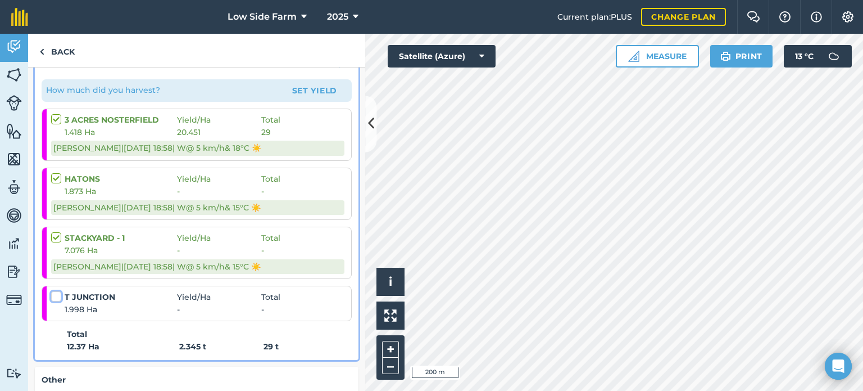
checkbox input "false"
select select "W"
select select "Sunny"
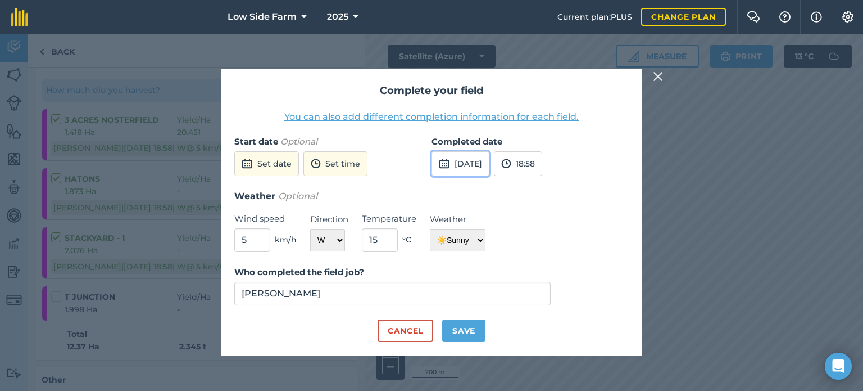
click at [461, 168] on button "[DATE]" at bounding box center [461, 163] width 58 height 25
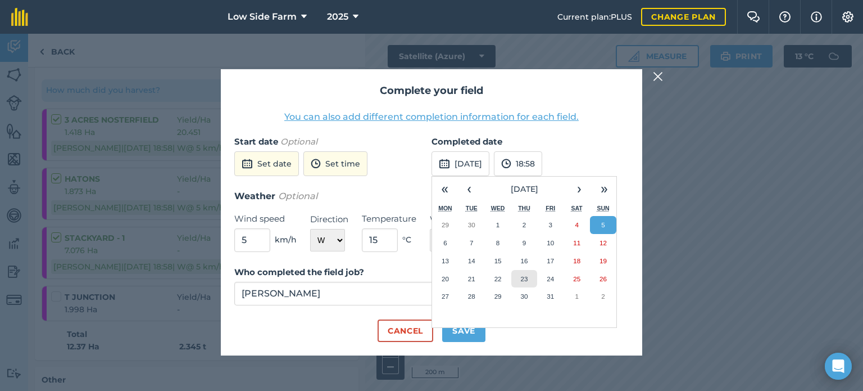
click at [528, 278] on button "23" at bounding box center [524, 279] width 26 height 18
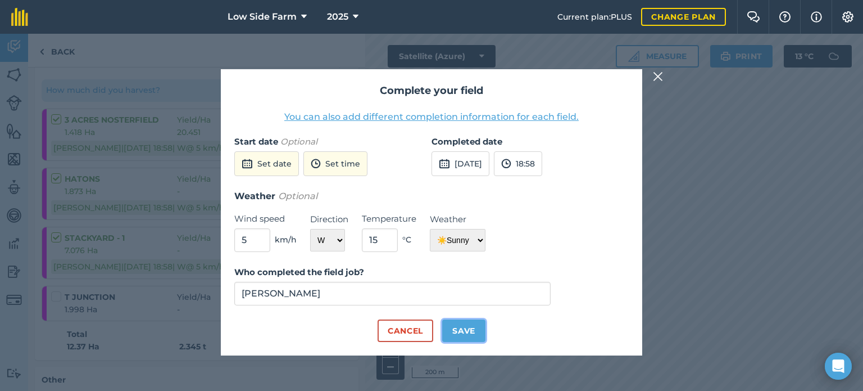
click at [459, 331] on button "Save" at bounding box center [463, 330] width 43 height 22
checkbox input "true"
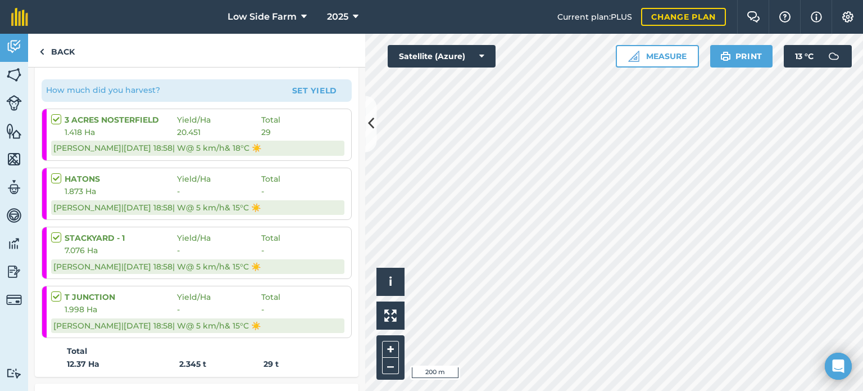
click at [261, 358] on strong "2.345 t" at bounding box center [221, 363] width 84 height 12
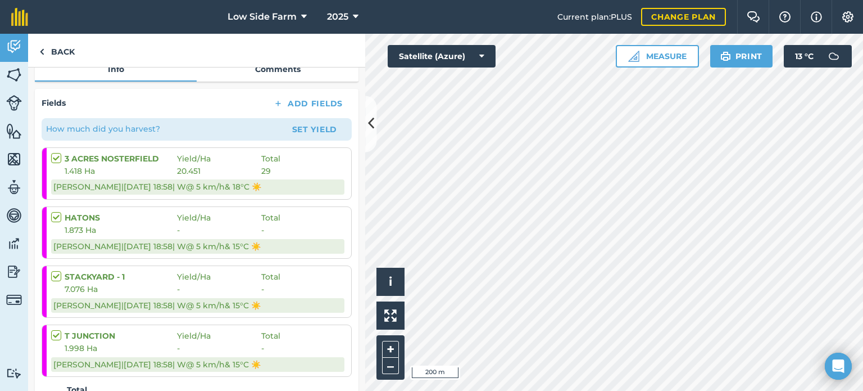
scroll to position [63, 0]
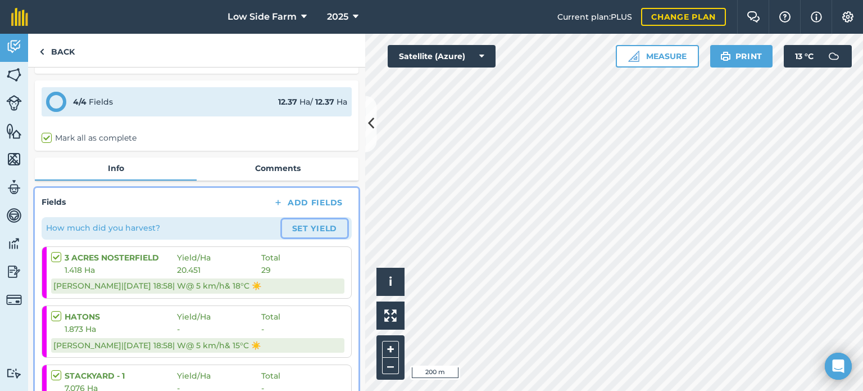
click at [285, 223] on button "Set Yield" at bounding box center [314, 228] width 65 height 18
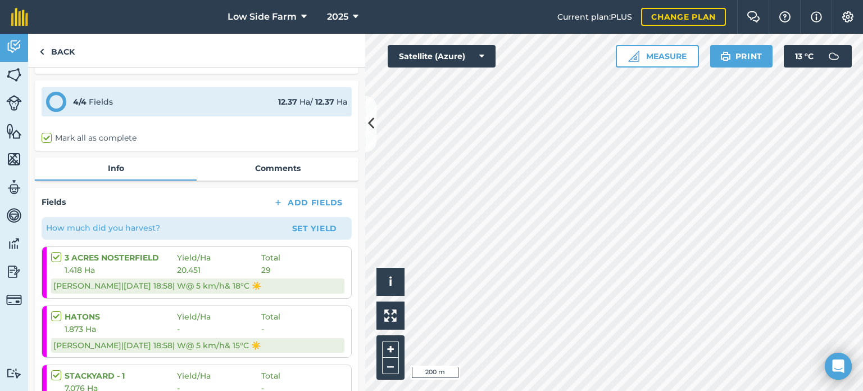
select select "W"
select select "Sunny"
select select "W"
select select "Sunny"
select select "W"
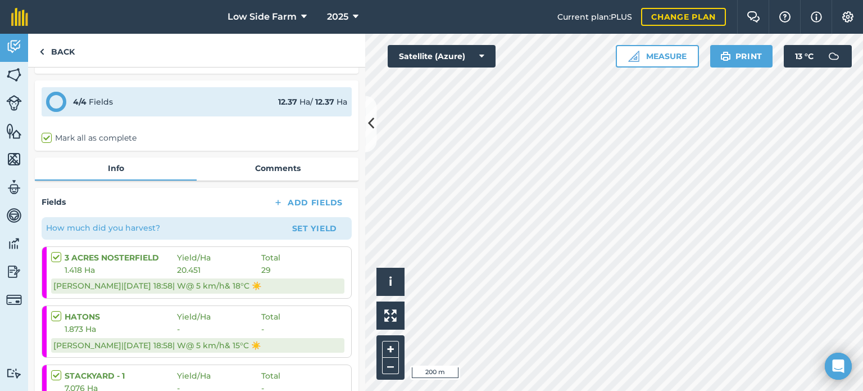
select select "Sunny"
select select "W"
select select "Sunny"
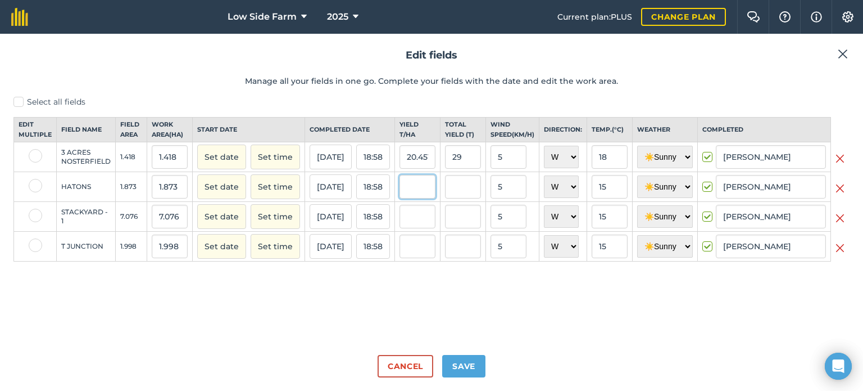
click at [418, 197] on input "text" at bounding box center [417, 187] width 36 height 24
type input "25"
type input "46.825"
click at [470, 198] on input "46.825" at bounding box center [463, 187] width 36 height 24
click at [420, 228] on input "text" at bounding box center [417, 217] width 36 height 24
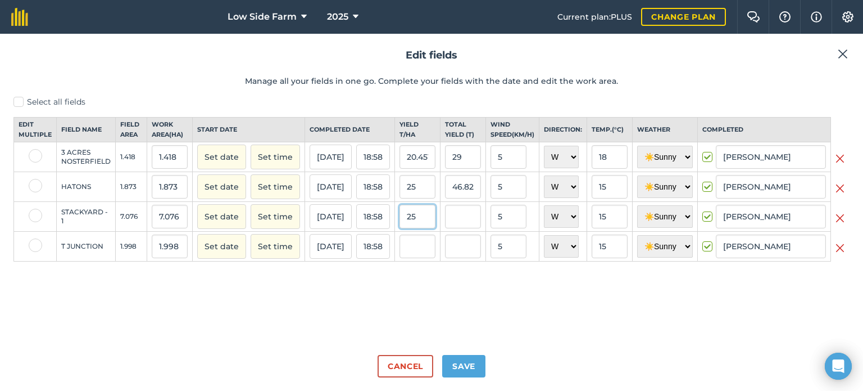
type input "25"
type input "176.89999999999998"
click at [451, 225] on input "176.89999999999998" at bounding box center [463, 217] width 36 height 24
click at [414, 258] on input "text" at bounding box center [417, 246] width 36 height 24
click at [414, 258] on input "25" at bounding box center [417, 246] width 36 height 24
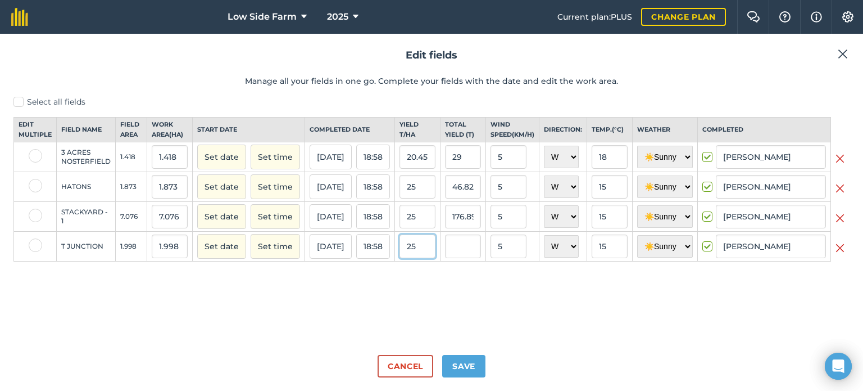
type input "25"
type input "49.95"
drag, startPoint x: 450, startPoint y: 285, endPoint x: 472, endPoint y: 305, distance: 29.4
click at [452, 285] on div "Select all fields Edit multiple Field name Field Area Work area ( Ha ) Start da…" at bounding box center [431, 220] width 836 height 249
click at [464, 367] on button "Save" at bounding box center [463, 366] width 43 height 22
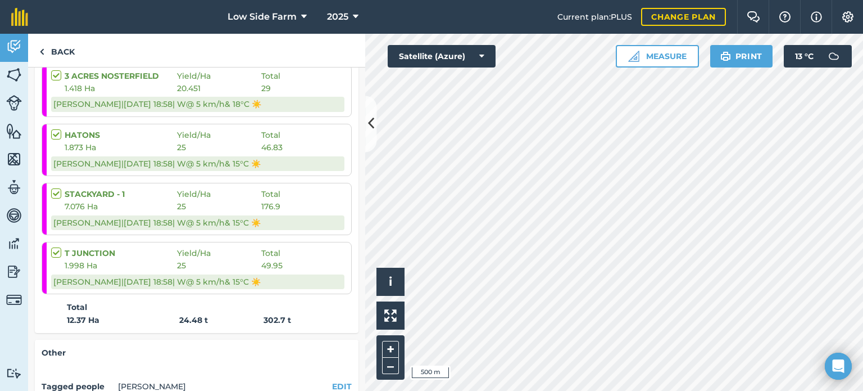
scroll to position [225, 0]
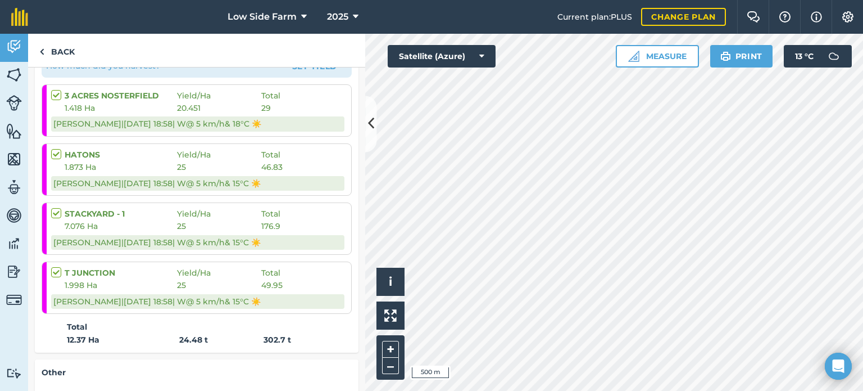
click at [226, 161] on span "25" at bounding box center [219, 167] width 84 height 12
click at [225, 161] on span "25" at bounding box center [219, 167] width 84 height 12
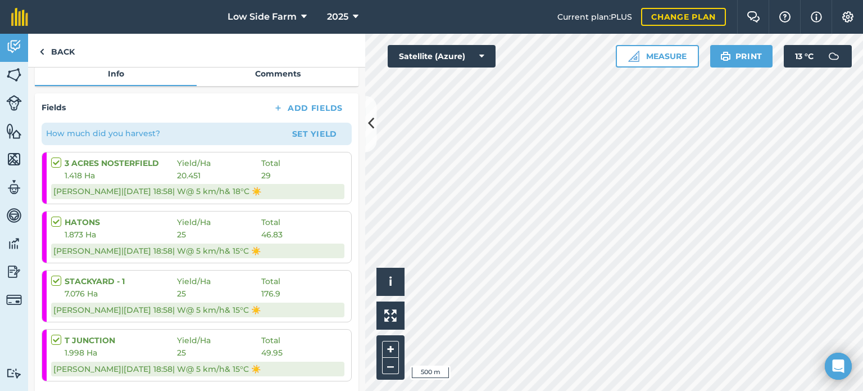
scroll to position [169, 0]
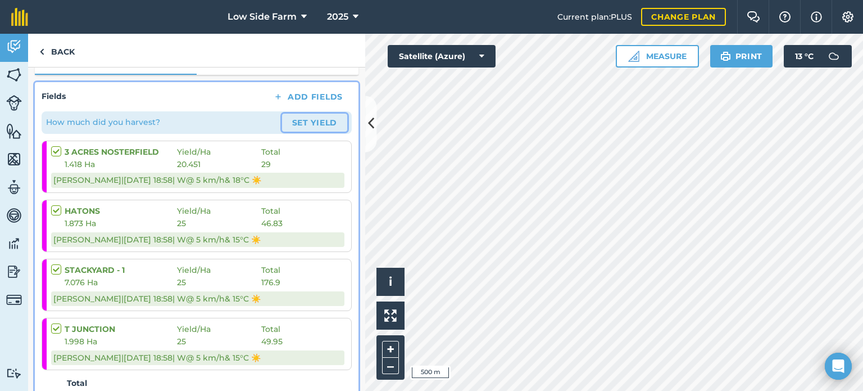
click at [301, 121] on button "Set Yield" at bounding box center [314, 122] width 65 height 18
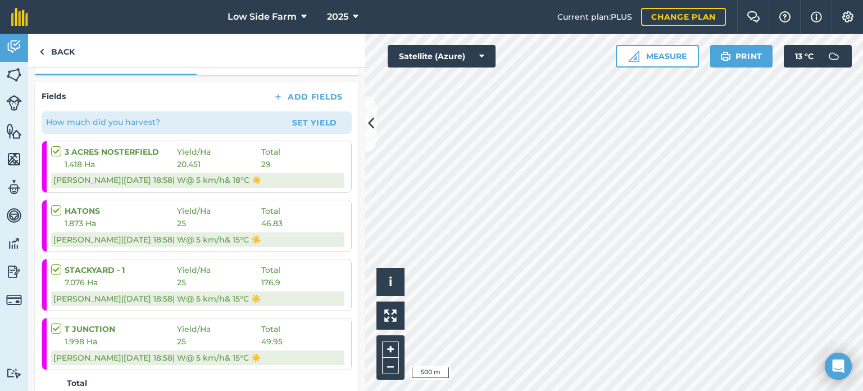
select select "W"
select select "Sunny"
select select "W"
select select "Sunny"
select select "W"
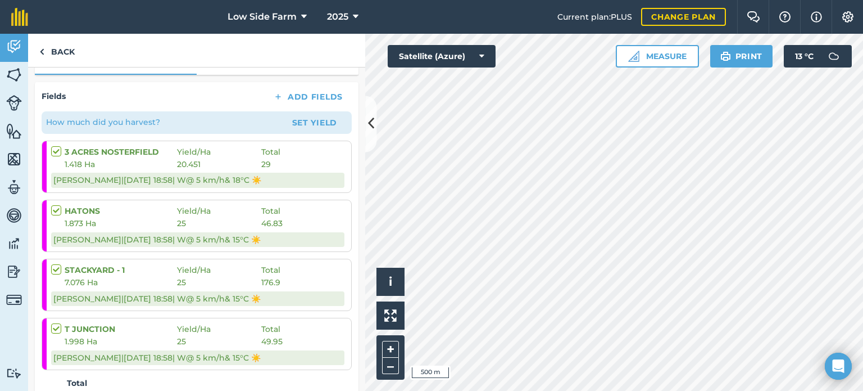
select select "Sunny"
select select "W"
select select "Sunny"
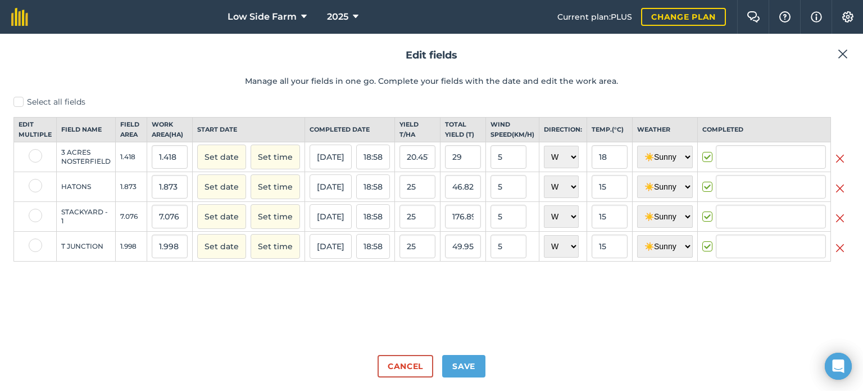
type input "[PERSON_NAME]"
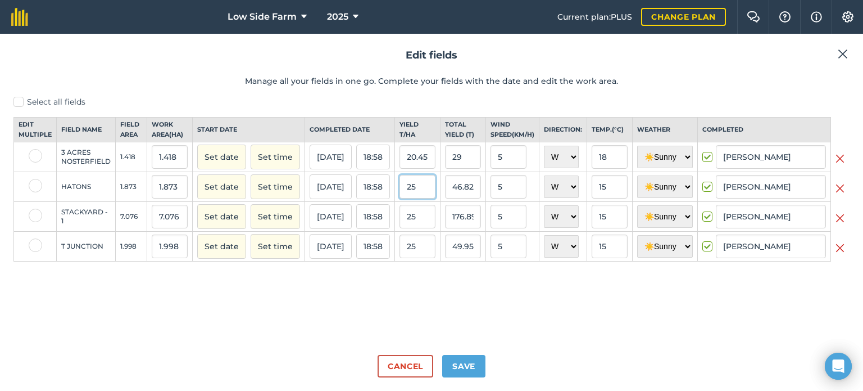
click at [418, 196] on input "25" at bounding box center [417, 187] width 36 height 24
type input "27"
type input "50.571"
click at [435, 224] on input "25" at bounding box center [417, 217] width 36 height 24
type input "27"
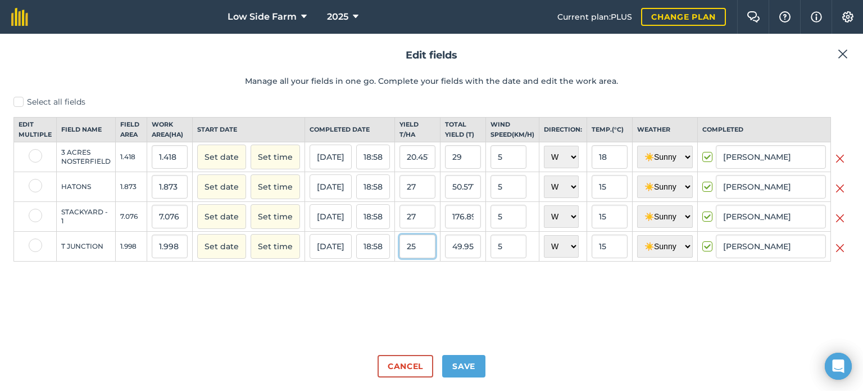
type input "191.052"
click at [423, 258] on input "25" at bounding box center [417, 246] width 36 height 24
type input "27"
type input "53.946"
click at [469, 313] on div "Select all fields Edit multiple Field name Field Area Work area ( Ha ) Start da…" at bounding box center [431, 220] width 836 height 249
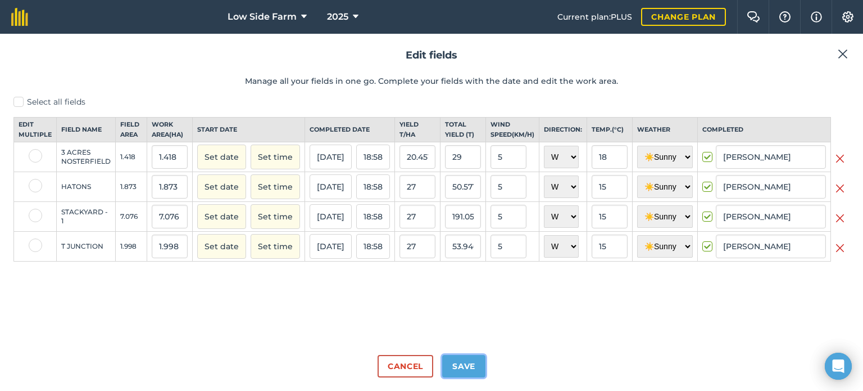
click at [470, 369] on button "Save" at bounding box center [463, 366] width 43 height 22
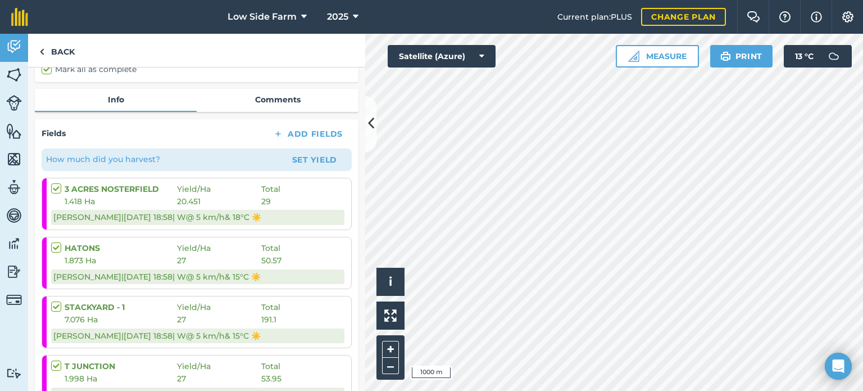
scroll to position [112, 0]
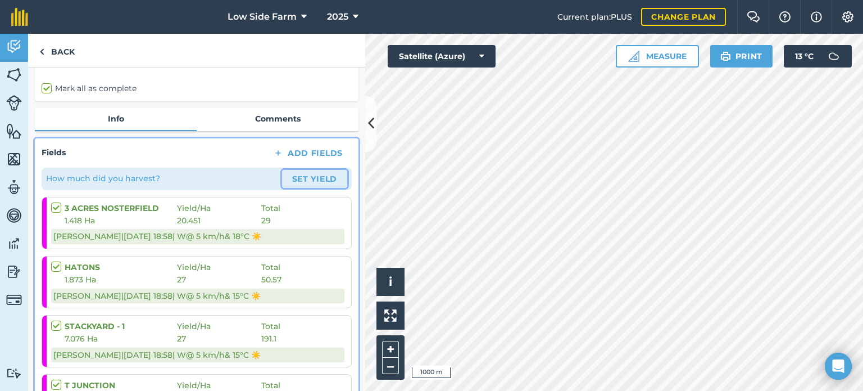
click at [328, 173] on button "Set Yield" at bounding box center [314, 179] width 65 height 18
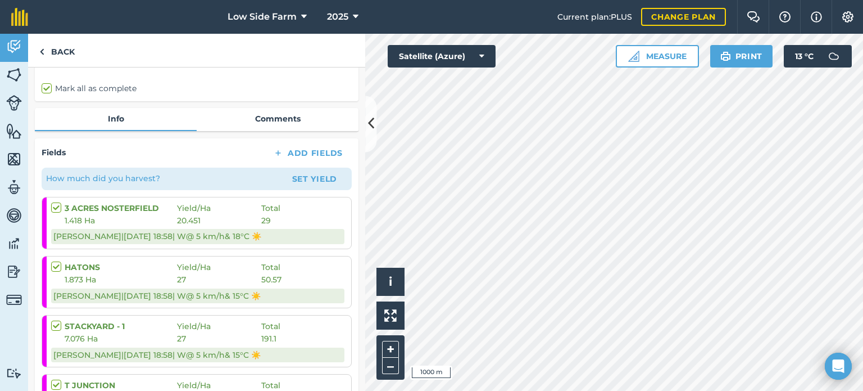
select select "W"
select select "Sunny"
select select "W"
select select "Sunny"
select select "W"
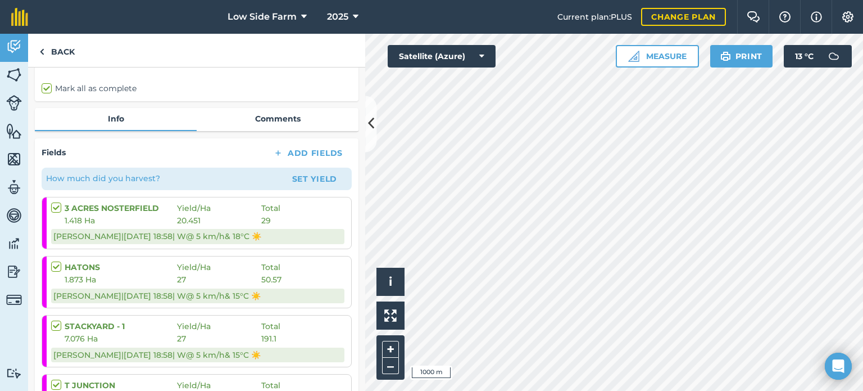
select select "Sunny"
select select "W"
select select "Sunny"
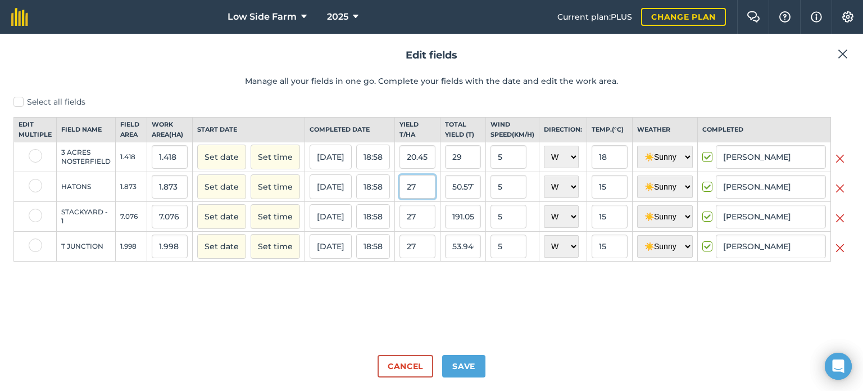
click at [432, 198] on input "27" at bounding box center [417, 187] width 36 height 24
type input "2"
type input "30"
type input "56.19"
click at [423, 214] on div "27" at bounding box center [417, 217] width 36 height 24
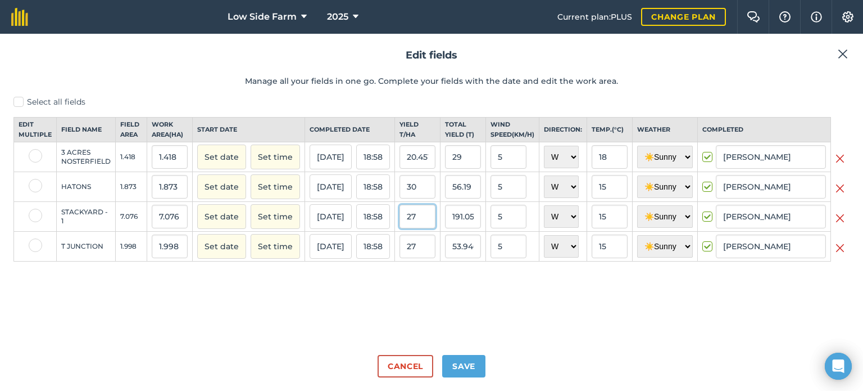
click at [428, 226] on input "27" at bounding box center [417, 217] width 36 height 24
type input "2"
type input "30"
type input "212.28"
click at [427, 258] on input "27" at bounding box center [417, 246] width 36 height 24
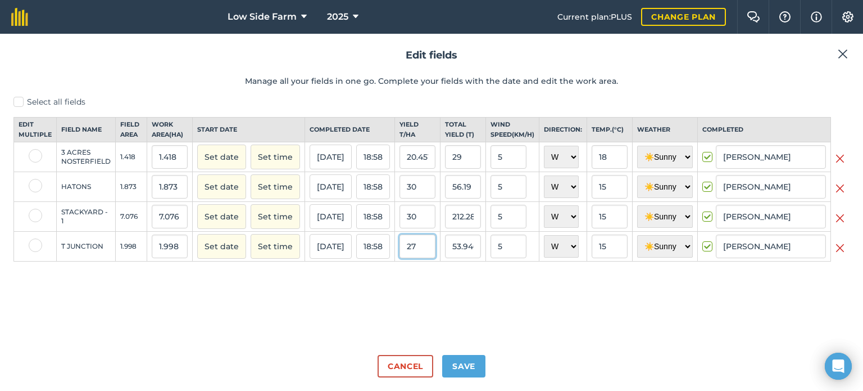
type input "2"
type input "30"
type input "59.94"
click at [471, 370] on button "Save" at bounding box center [463, 366] width 43 height 22
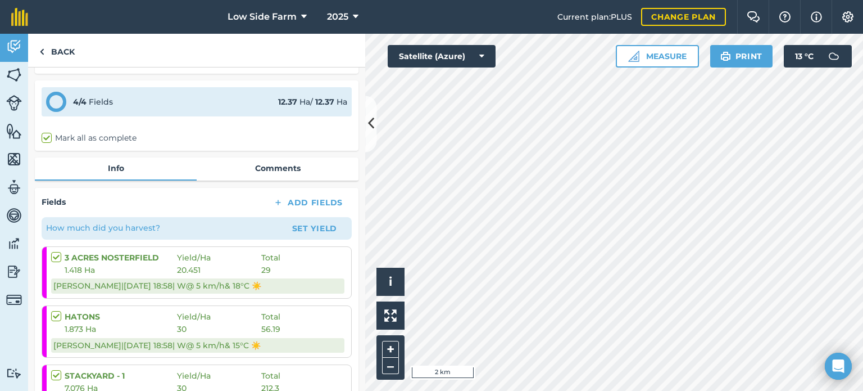
scroll to position [7, 0]
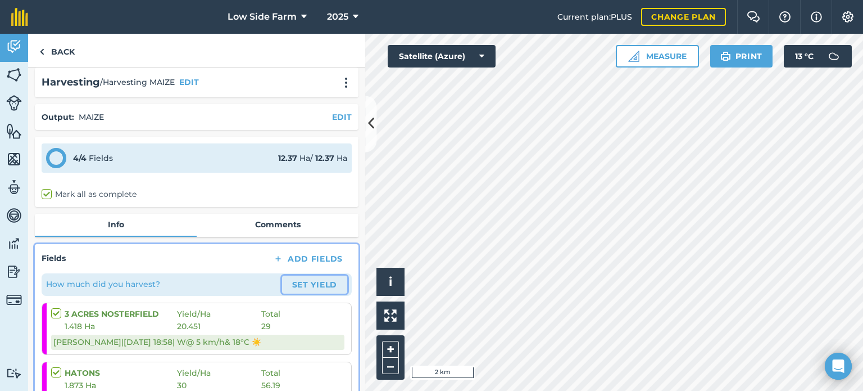
click at [293, 277] on button "Set Yield" at bounding box center [314, 284] width 65 height 18
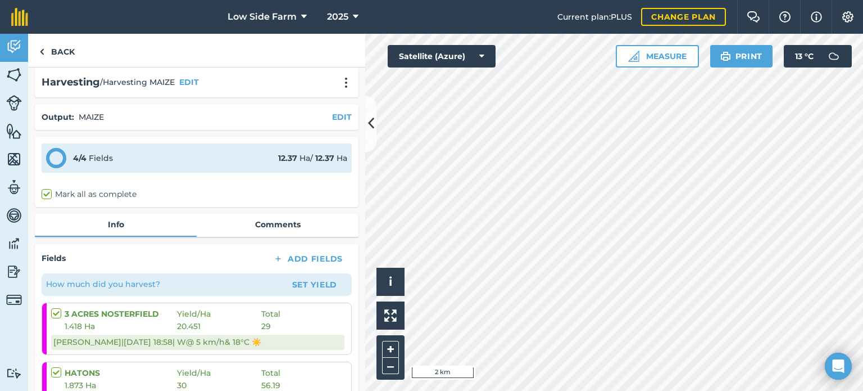
select select "W"
select select "Sunny"
select select "W"
select select "Sunny"
select select "W"
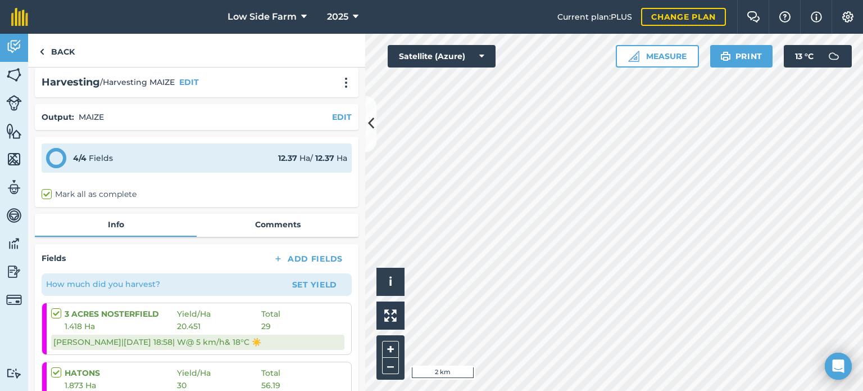
select select "Sunny"
select select "W"
select select "Sunny"
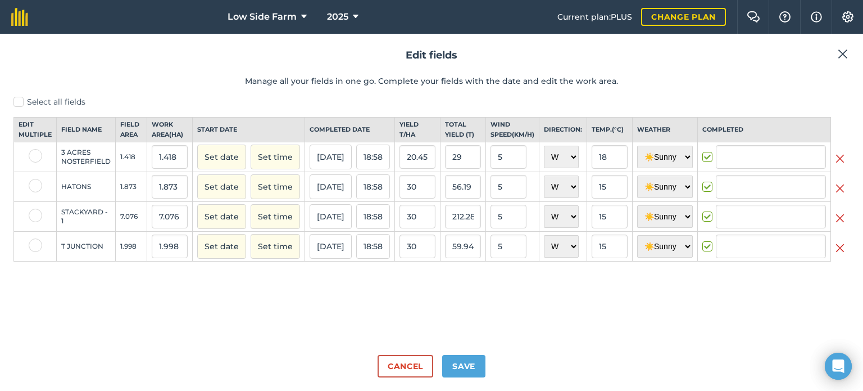
type input "[PERSON_NAME]"
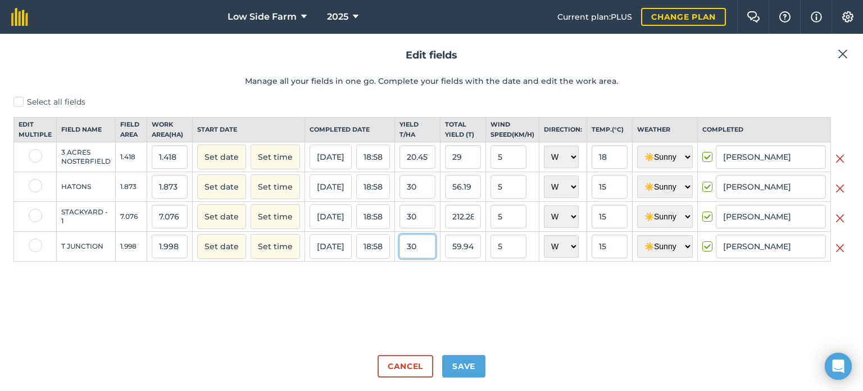
click at [423, 254] on input "30" at bounding box center [417, 246] width 36 height 24
type input "3"
type input "30"
click at [428, 226] on input "30" at bounding box center [417, 217] width 36 height 24
type input "3"
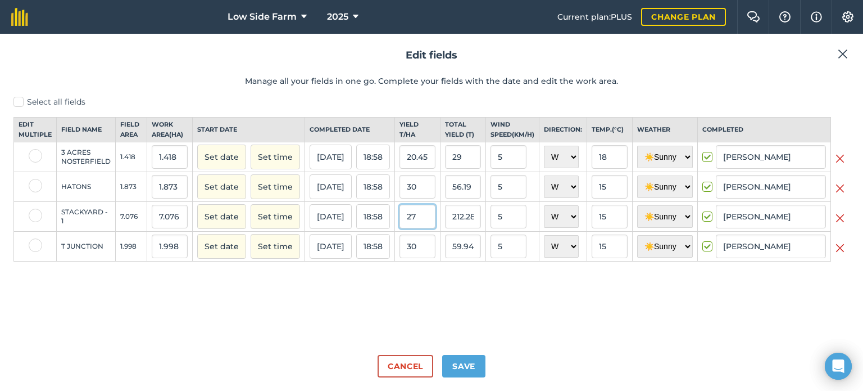
type input "27"
type input "191.052"
click at [535, 280] on div "Select all fields Edit multiple Field name Field Area Work area ( Ha ) Start da…" at bounding box center [431, 220] width 836 height 249
click at [465, 365] on button "Save" at bounding box center [463, 366] width 43 height 22
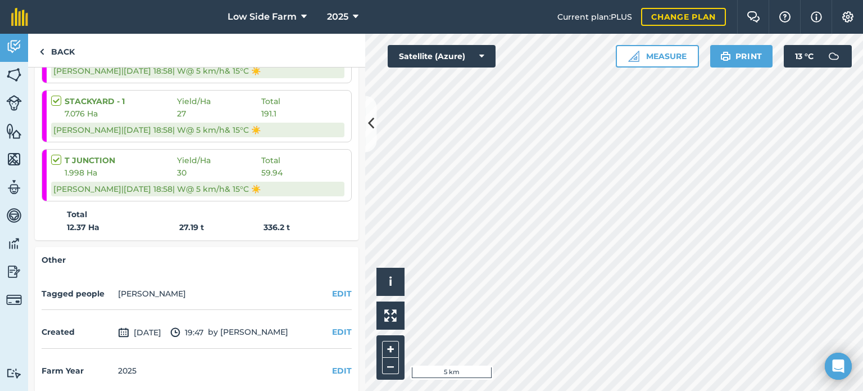
scroll to position [344, 0]
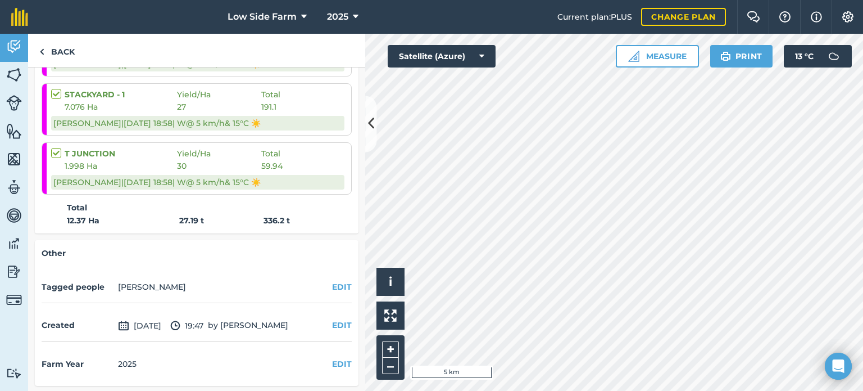
click at [184, 264] on div "Other Tagged people [PERSON_NAME] EDIT Created [DATE] 19:47 by [PERSON_NAME] S …" at bounding box center [197, 313] width 324 height 146
click at [61, 49] on link "Back" at bounding box center [57, 50] width 58 height 33
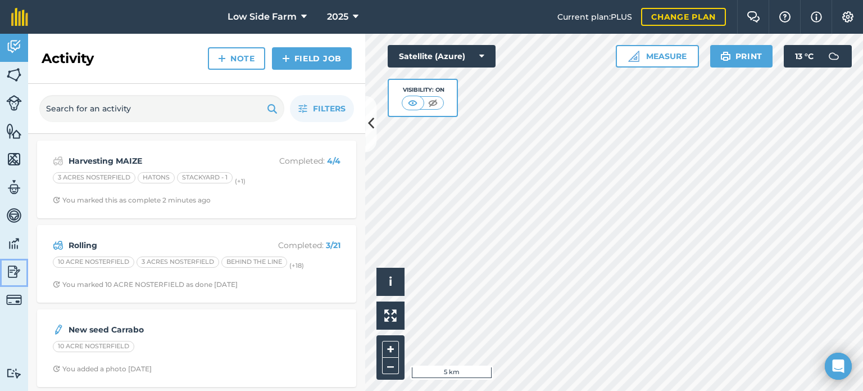
click at [21, 273] on img at bounding box center [14, 271] width 16 height 17
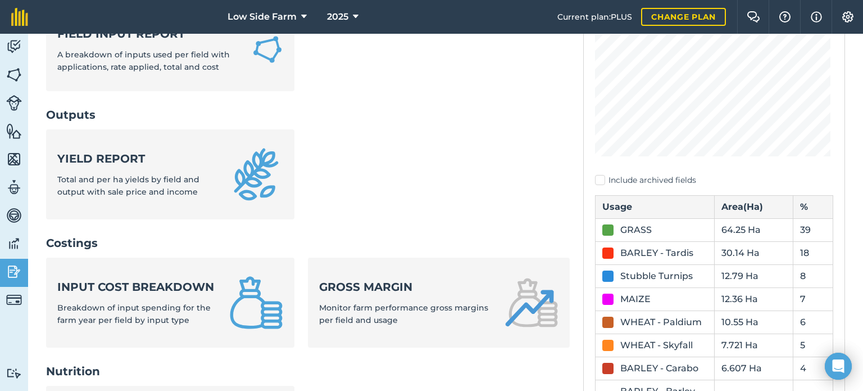
scroll to position [225, 0]
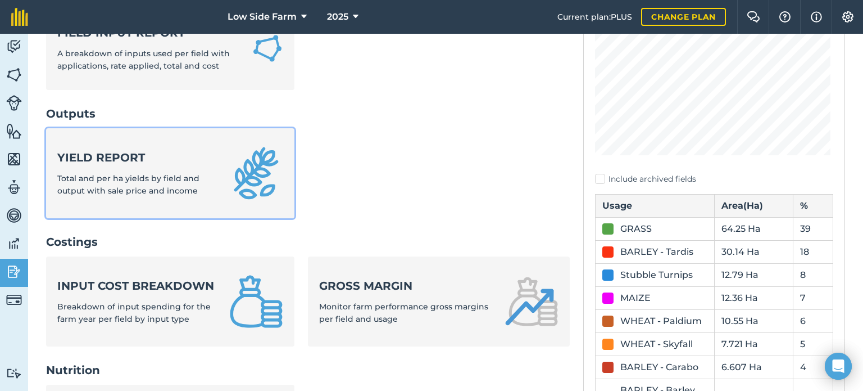
click at [145, 161] on strong "Yield report" at bounding box center [136, 157] width 158 height 16
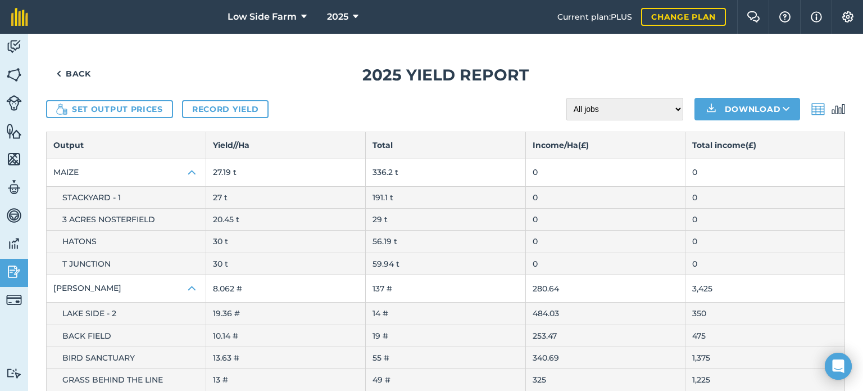
click at [564, 168] on td "0" at bounding box center [605, 172] width 160 height 28
click at [89, 106] on button "Set output prices" at bounding box center [109, 109] width 127 height 18
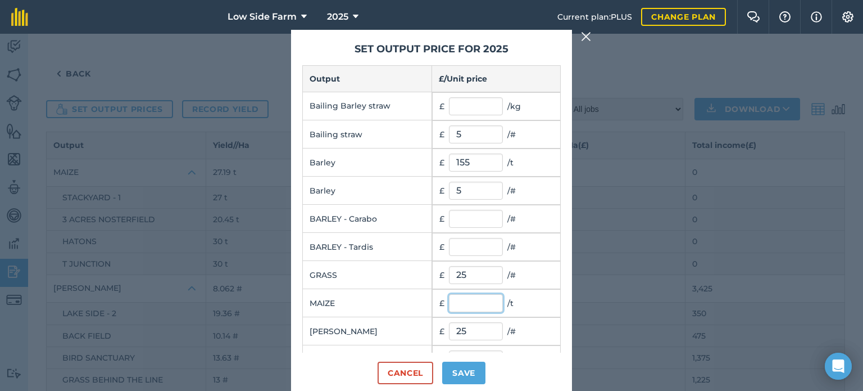
click at [467, 301] on input "text" at bounding box center [476, 303] width 54 height 18
type input "45"
click at [470, 376] on button "Save" at bounding box center [463, 372] width 43 height 22
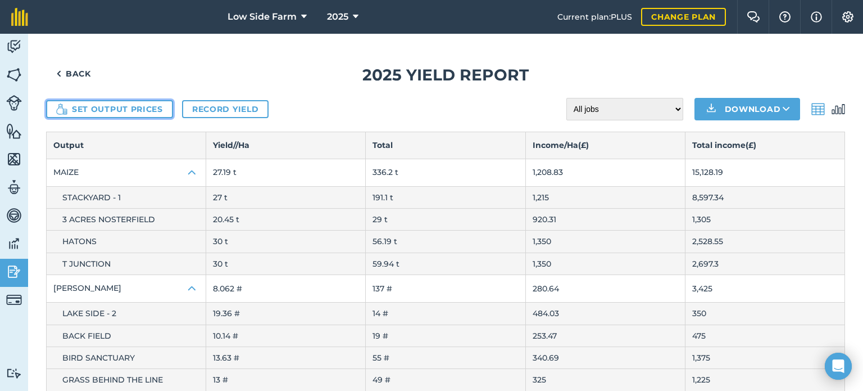
click at [99, 110] on button "Set output prices" at bounding box center [109, 109] width 127 height 18
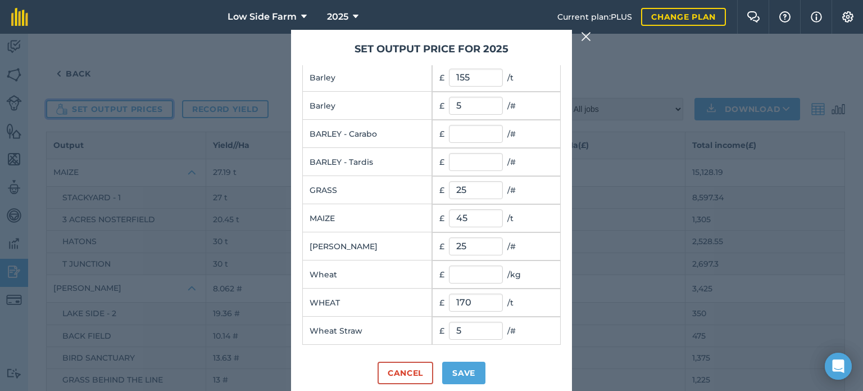
scroll to position [85, 0]
click at [471, 373] on button "Save" at bounding box center [463, 372] width 43 height 22
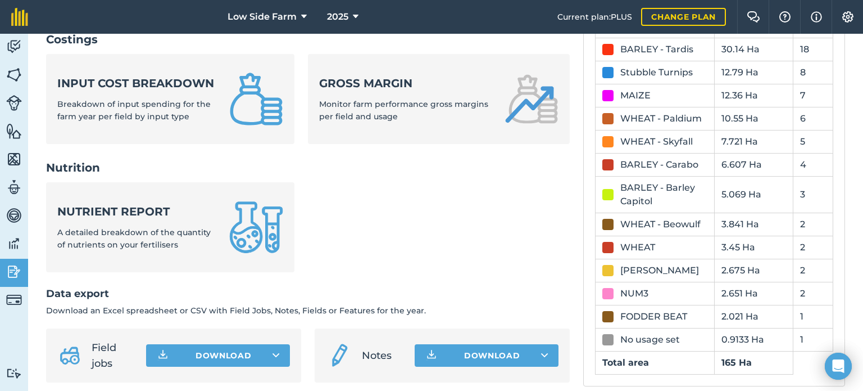
scroll to position [396, 0]
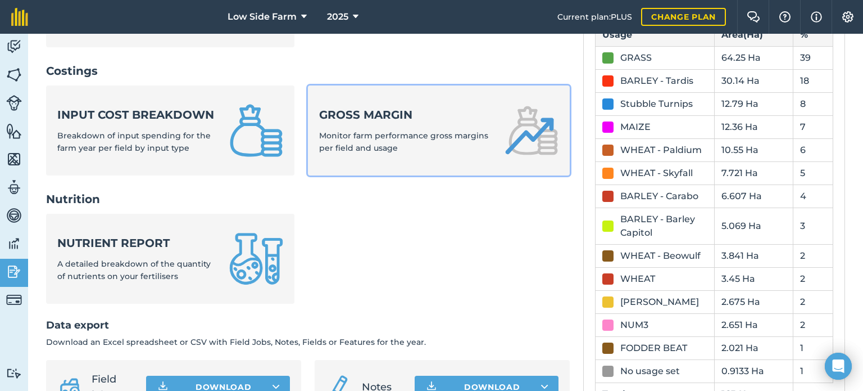
click at [374, 136] on span "Monitor farm performance gross margins per field and usage" at bounding box center [403, 141] width 169 height 22
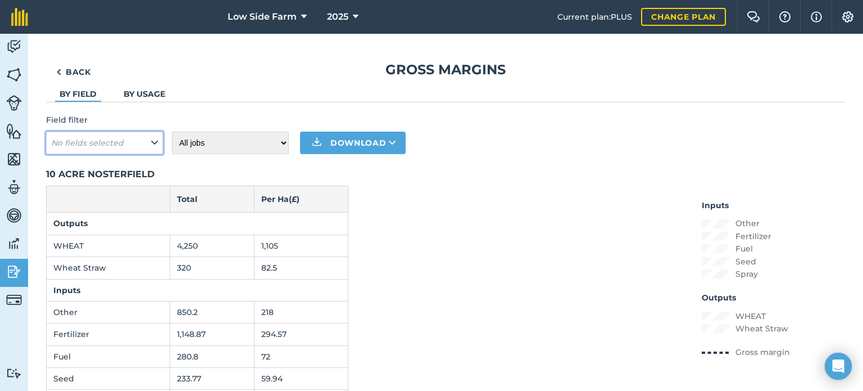
click at [150, 145] on button "No fields selected" at bounding box center [104, 142] width 117 height 22
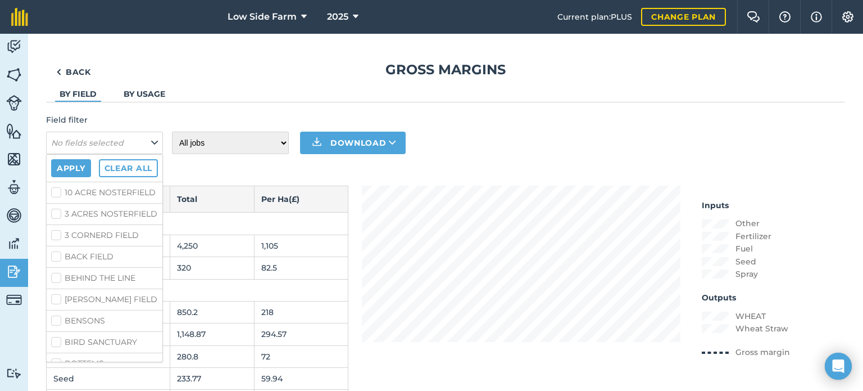
click at [58, 220] on label "3 ACRES NOSTERFIELD" at bounding box center [104, 214] width 107 height 12
click at [58, 215] on input "3 ACRES NOSTERFIELD" at bounding box center [54, 211] width 7 height 7
checkbox input "true"
click at [59, 258] on label "STACKYARD - 2" at bounding box center [104, 254] width 107 height 12
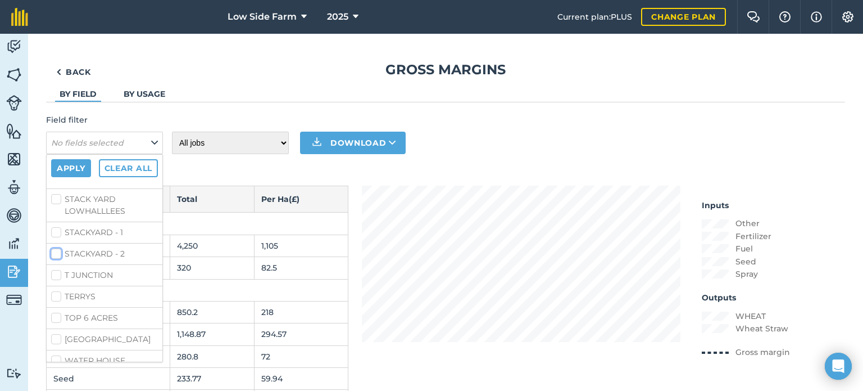
click at [58, 255] on input "STACKYARD - 2" at bounding box center [54, 251] width 7 height 7
checkbox input "true"
click at [56, 238] on label "STACKYARD - 1" at bounding box center [104, 232] width 107 height 12
click at [56, 234] on input "STACKYARD - 1" at bounding box center [54, 229] width 7 height 7
checkbox input "true"
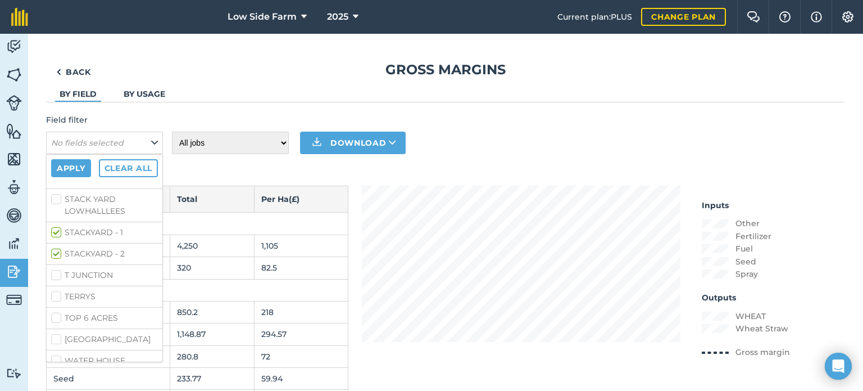
click at [56, 277] on label "T JUNCTION" at bounding box center [104, 275] width 107 height 12
click at [56, 276] on input "T JUNCTION" at bounding box center [54, 272] width 7 height 7
checkbox input "true"
click at [58, 264] on label "HATONS" at bounding box center [104, 258] width 107 height 12
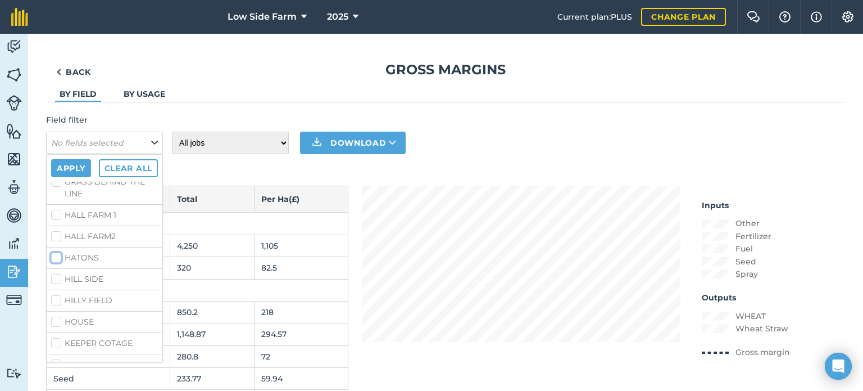
click at [58, 259] on input "HATONS" at bounding box center [54, 255] width 7 height 7
checkbox input "true"
click at [74, 166] on button "Apply" at bounding box center [71, 168] width 40 height 18
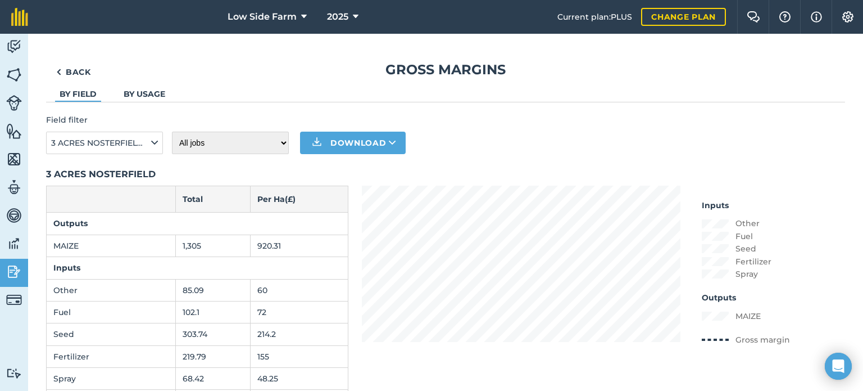
scroll to position [0, 0]
click at [74, 71] on link "Back" at bounding box center [73, 72] width 55 height 22
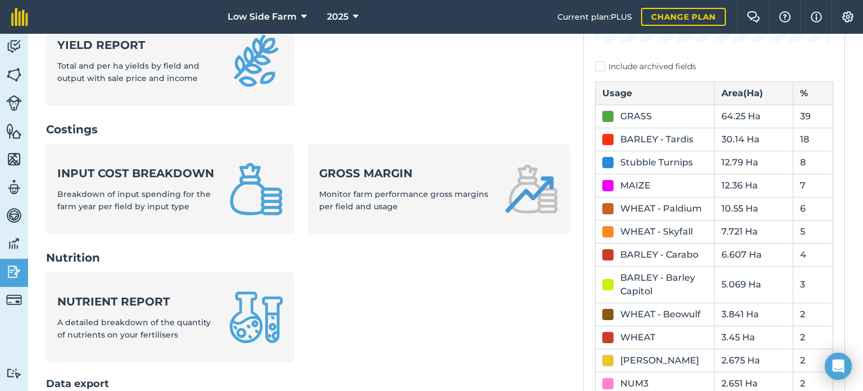
scroll to position [393, 0]
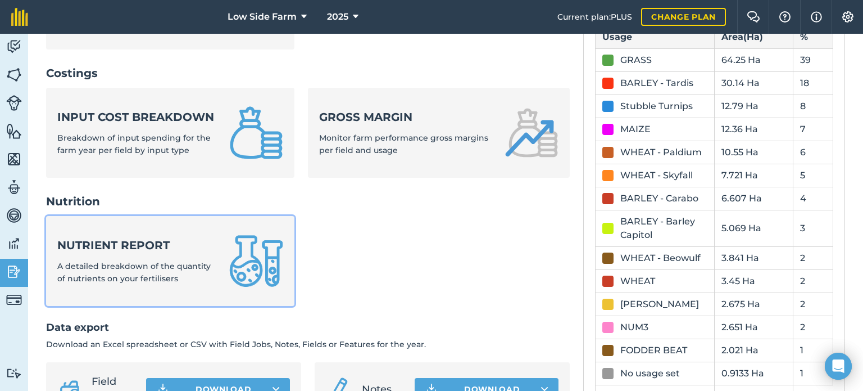
click at [169, 253] on strong "Nutrient report" at bounding box center [136, 245] width 158 height 16
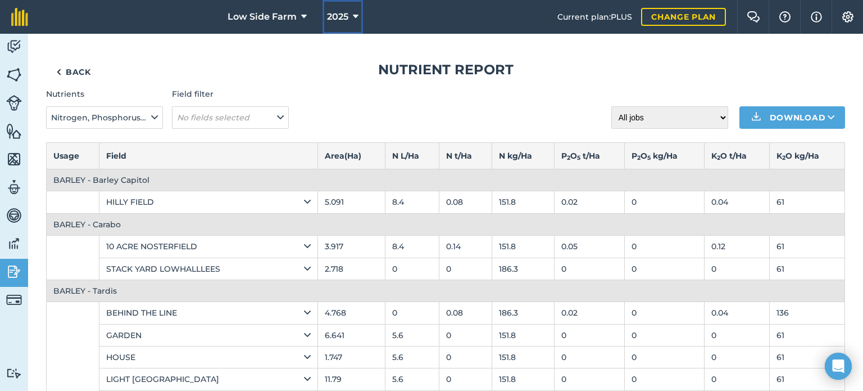
click at [353, 17] on icon at bounding box center [356, 16] width 6 height 13
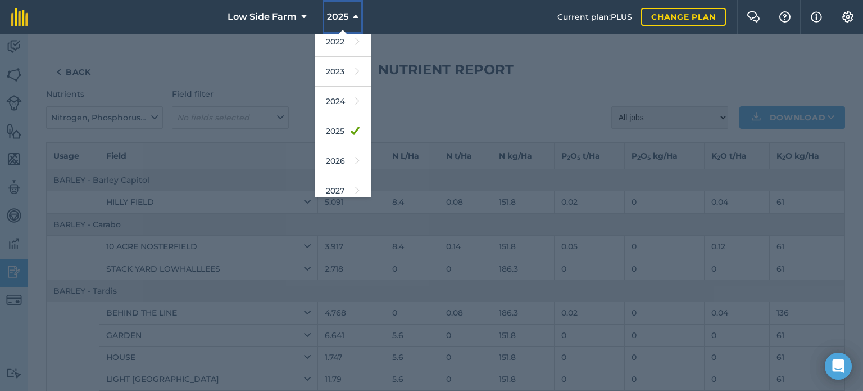
scroll to position [133, 0]
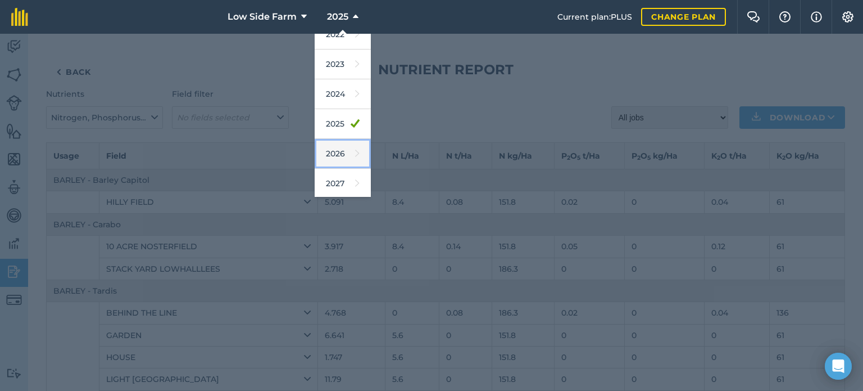
click at [358, 147] on link "2026" at bounding box center [343, 154] width 56 height 30
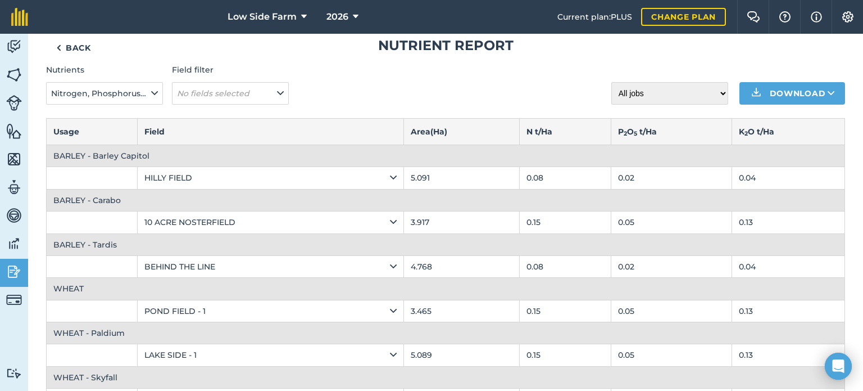
scroll to position [0, 0]
